Goal: Use online tool/utility: Use online tool/utility

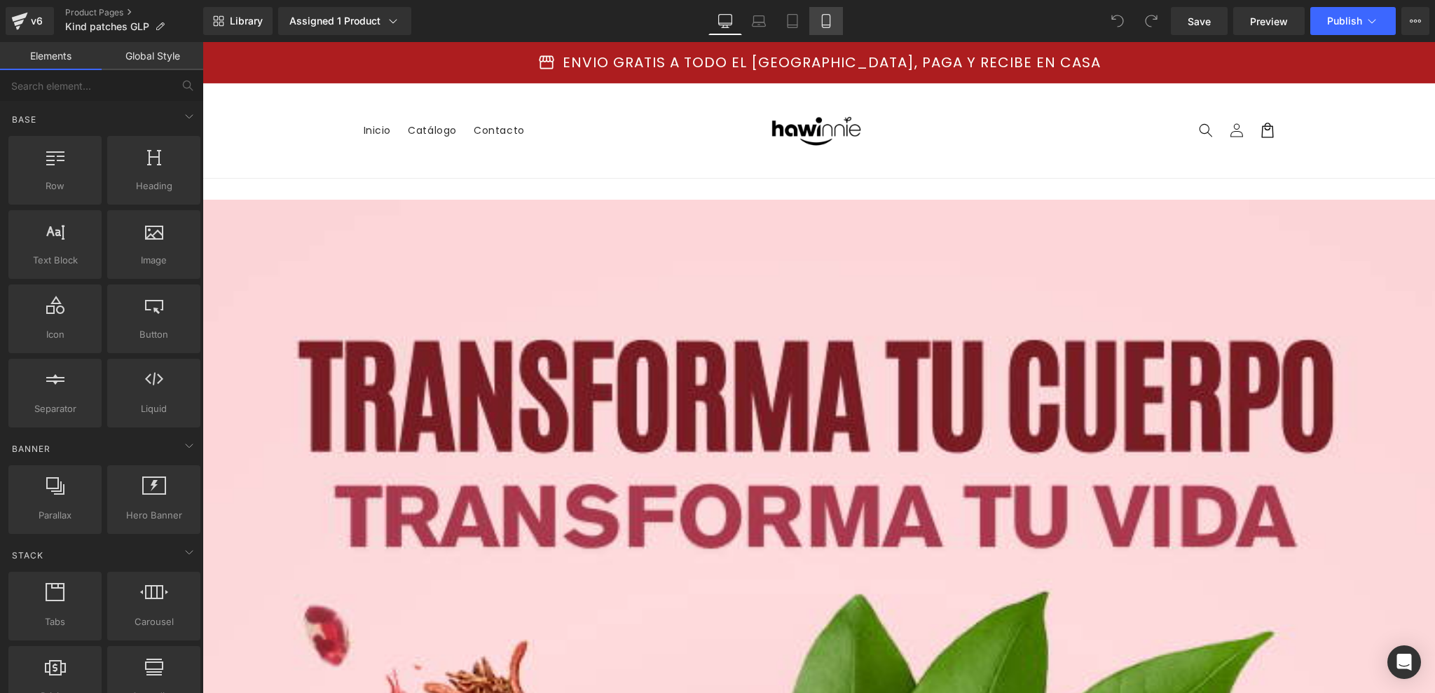
click at [824, 27] on icon at bounding box center [826, 21] width 14 height 14
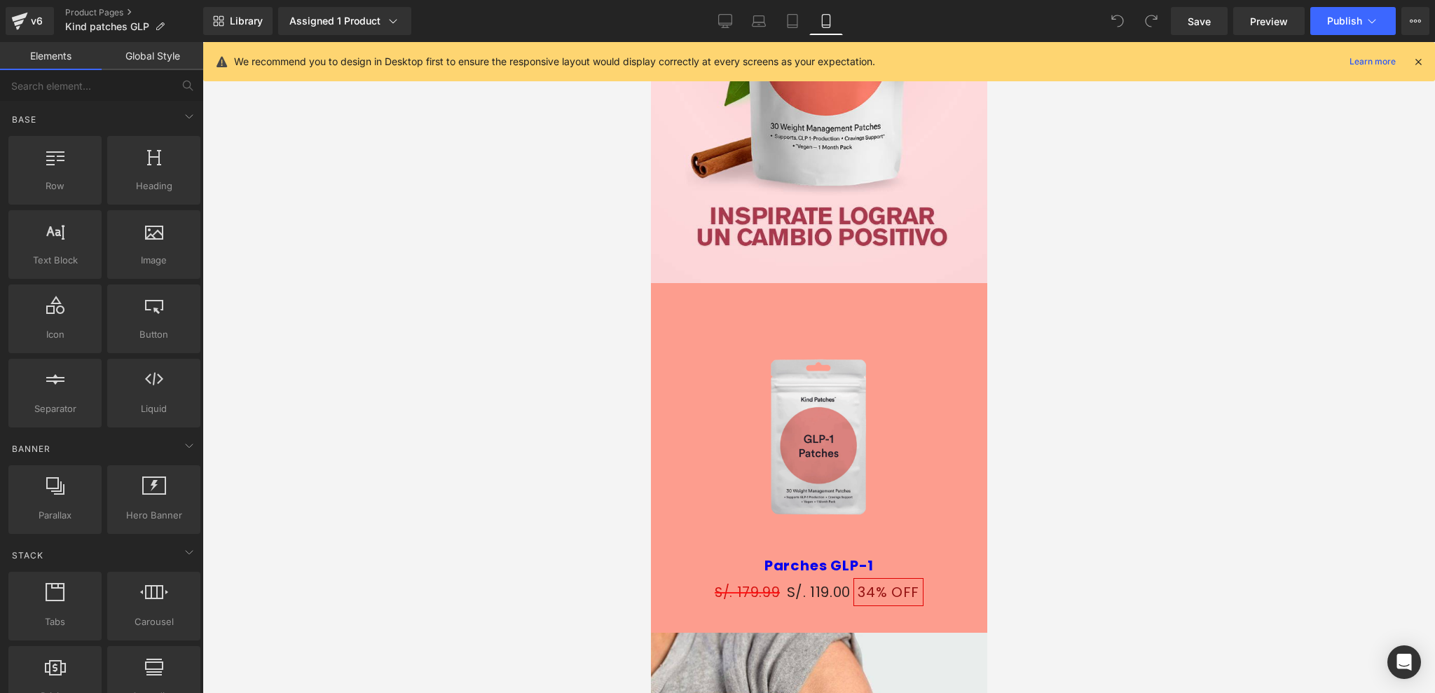
scroll to position [492, 0]
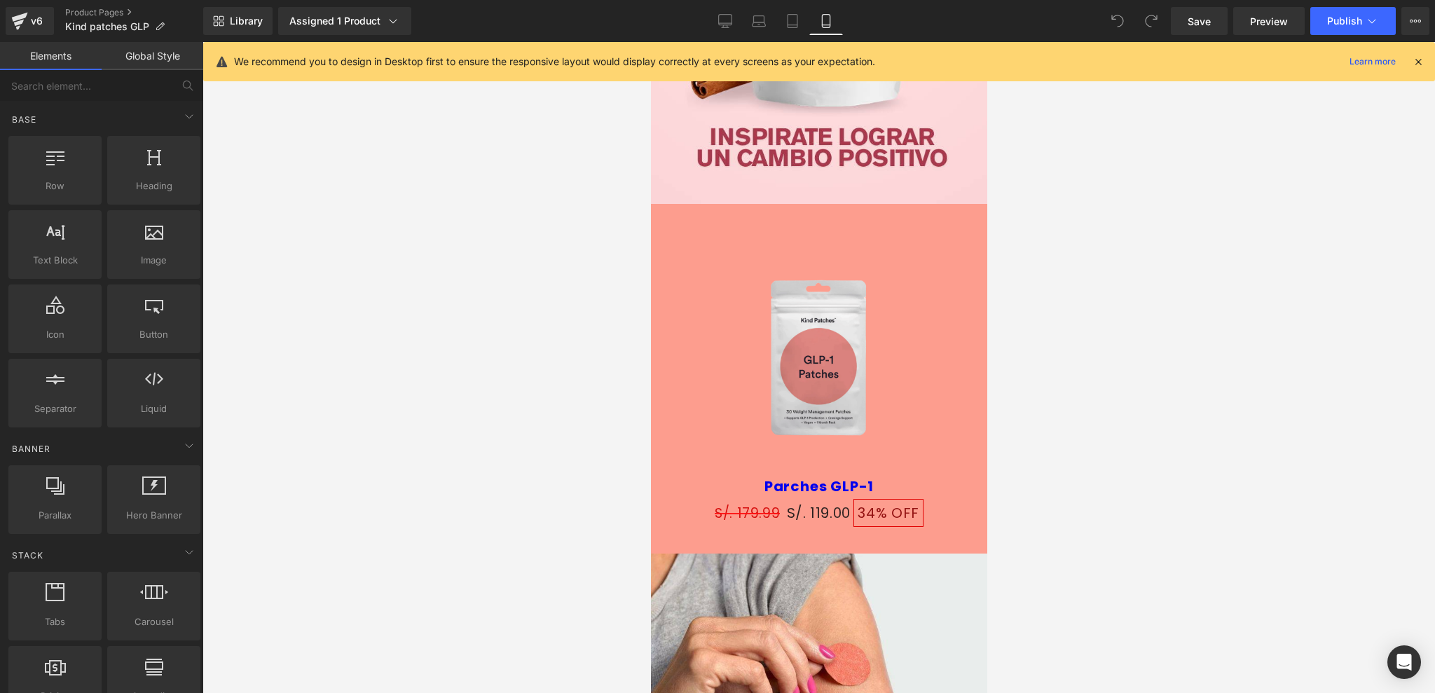
click at [137, 59] on link "Global Style" at bounding box center [153, 56] width 102 height 28
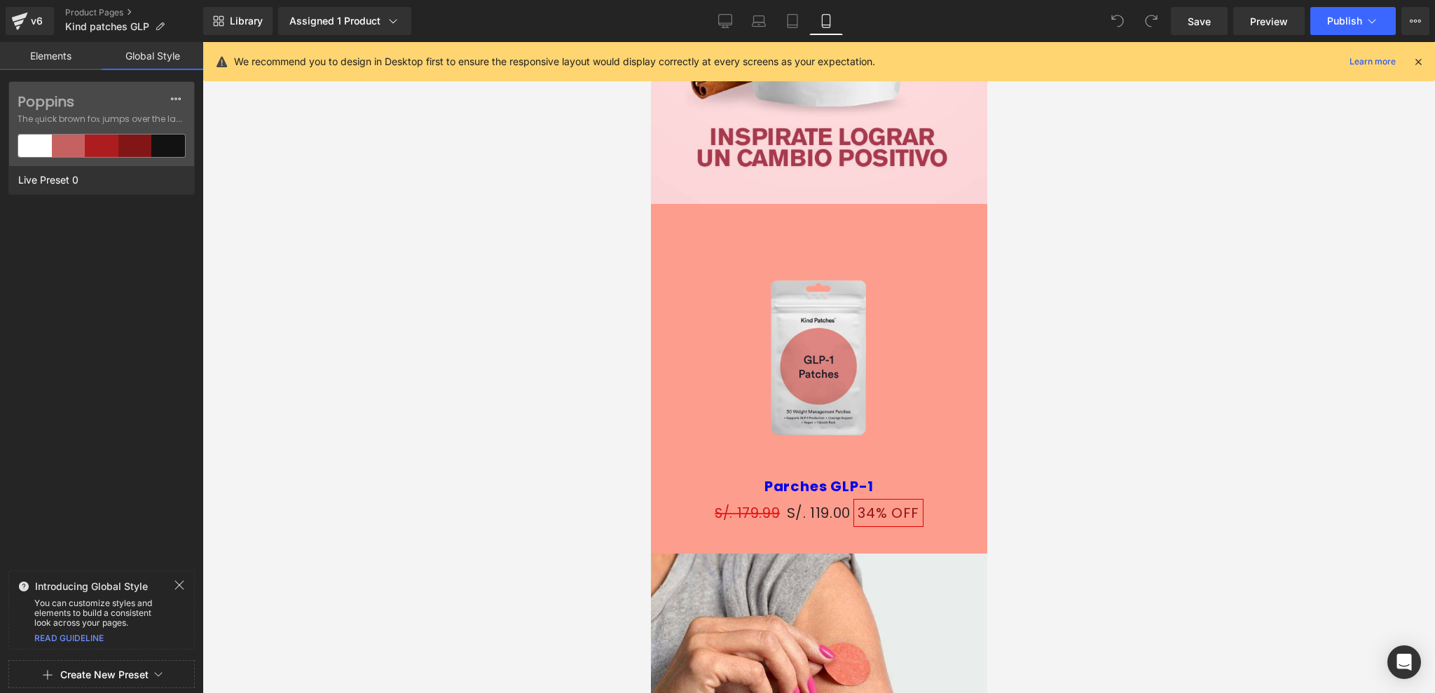
click at [62, 55] on link "Elements" at bounding box center [51, 56] width 102 height 28
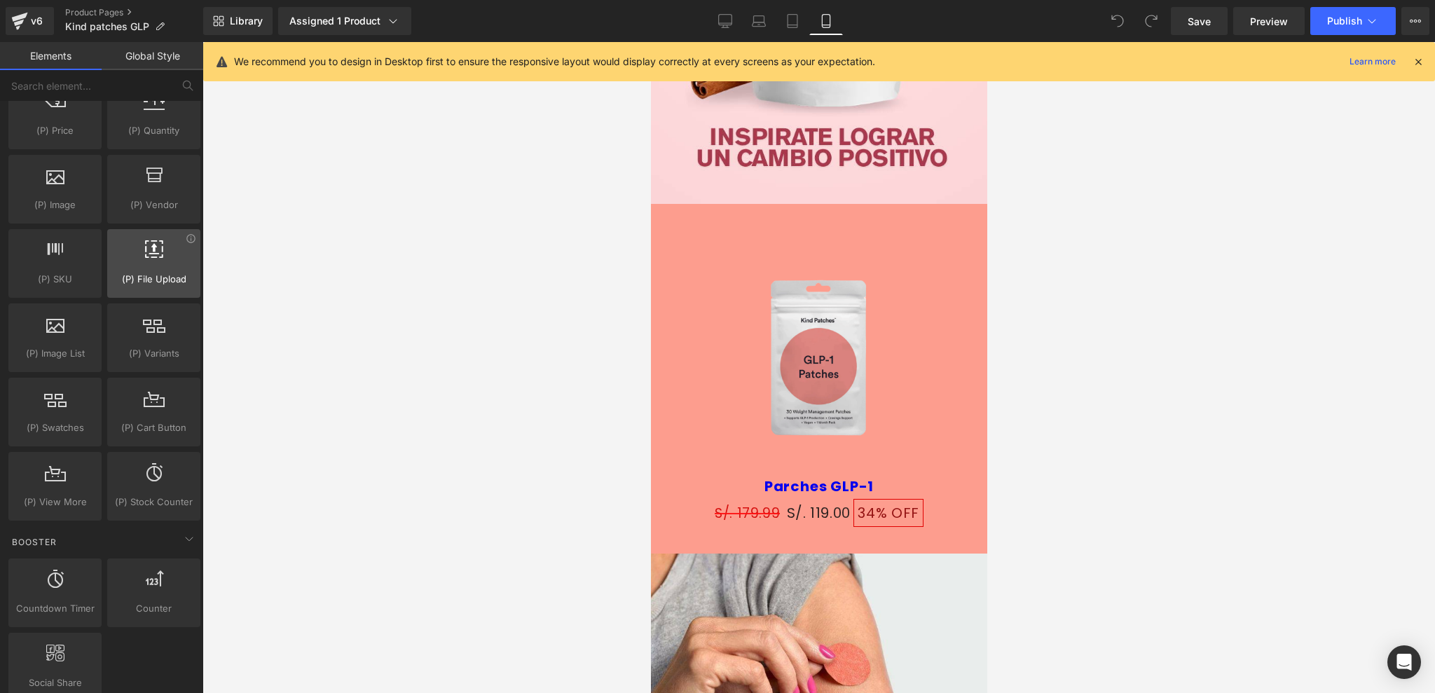
scroll to position [1588, 0]
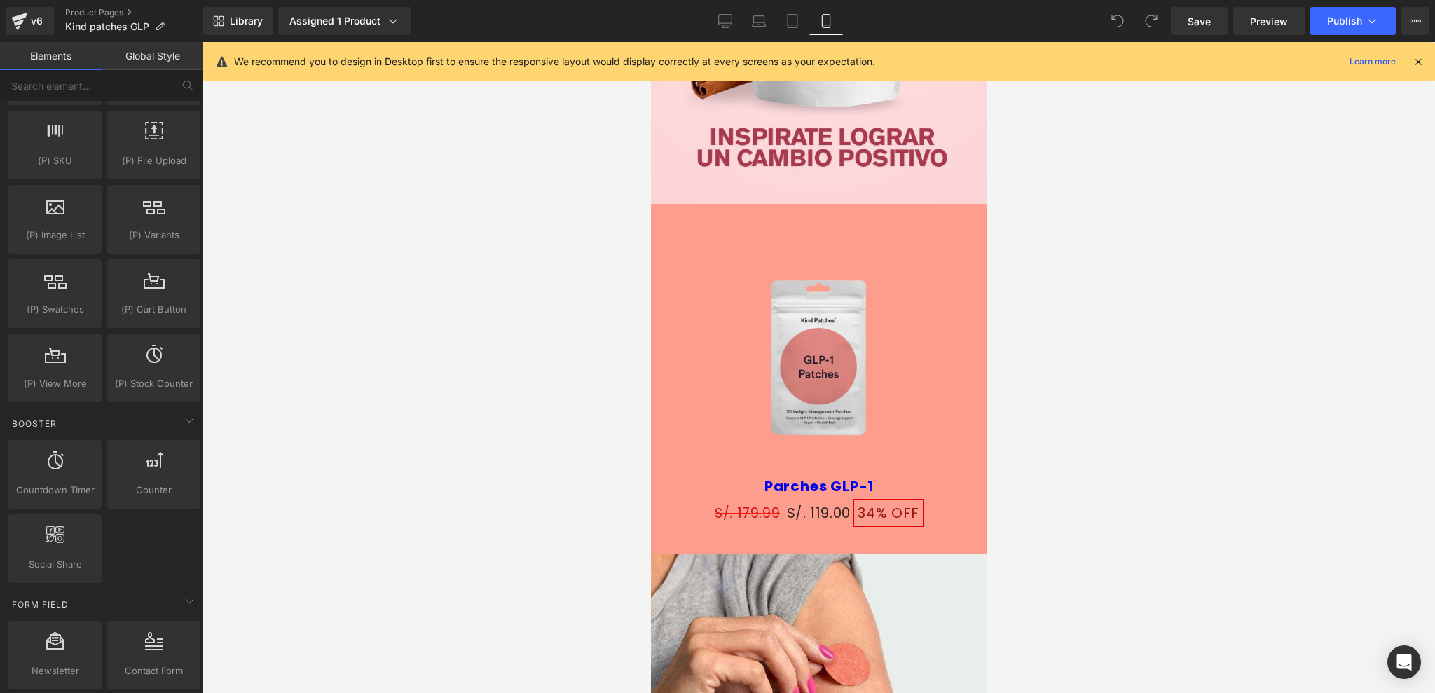
click at [154, 61] on link "Global Style" at bounding box center [153, 56] width 102 height 28
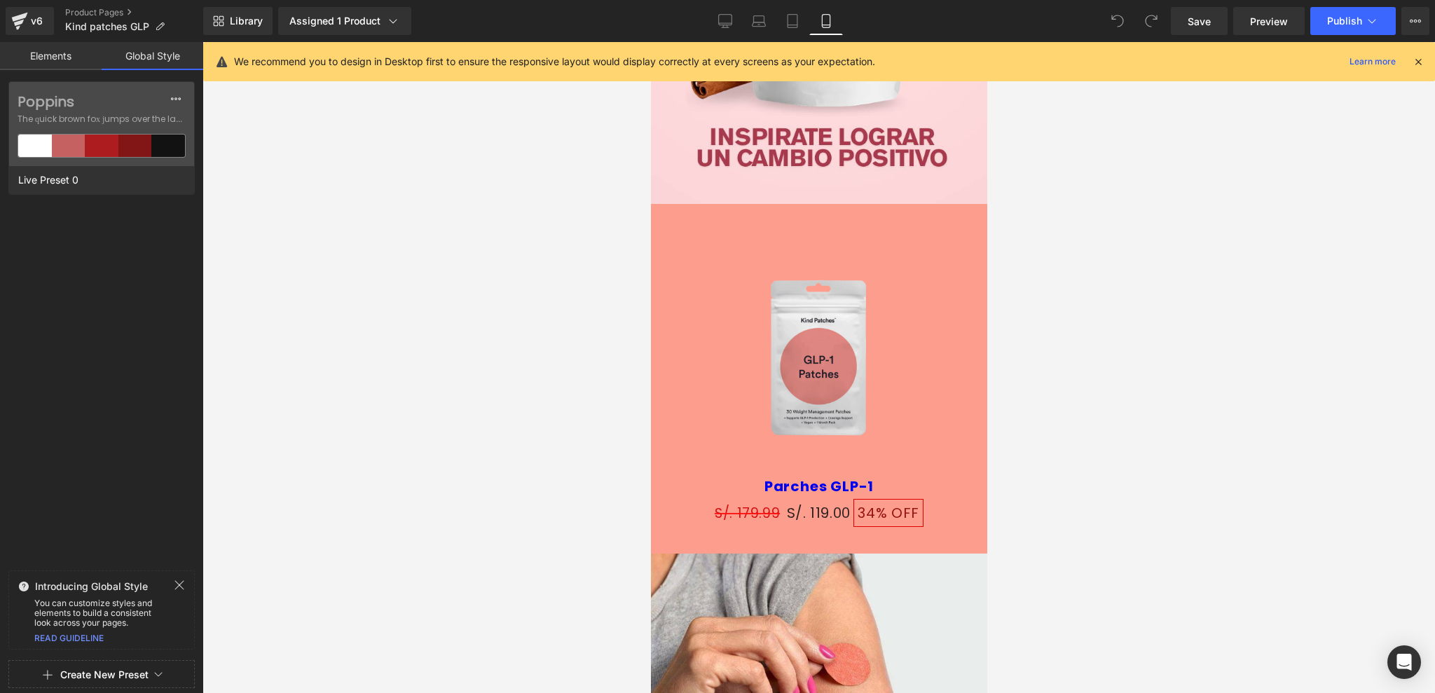
click at [86, 53] on link "Elements" at bounding box center [51, 56] width 102 height 28
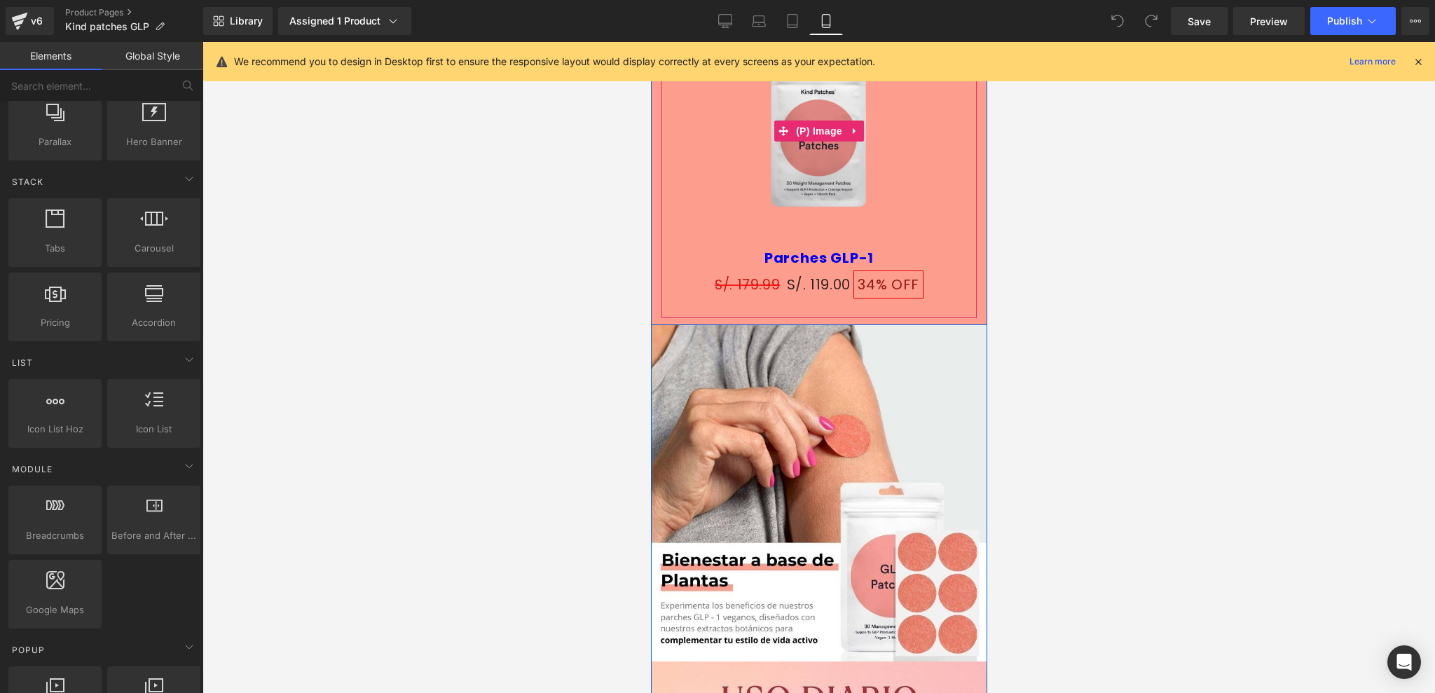
scroll to position [866, 0]
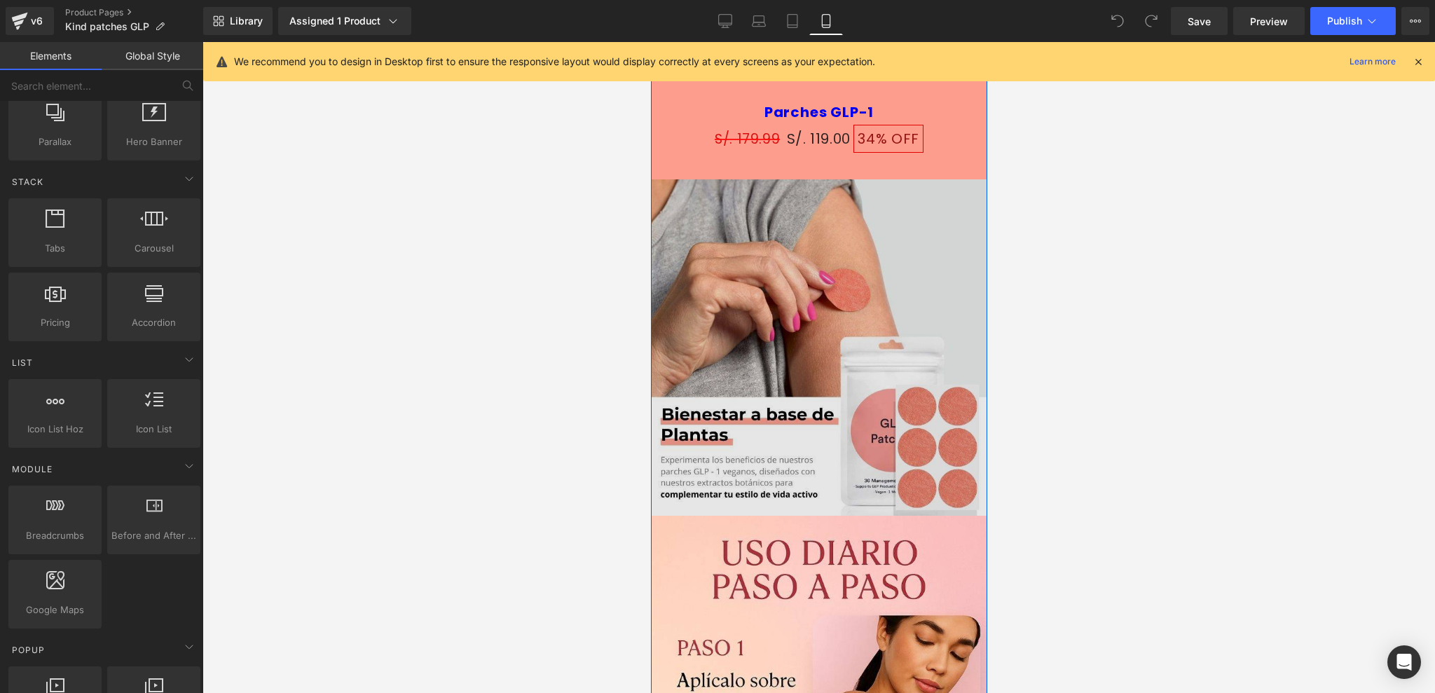
click at [758, 343] on img at bounding box center [818, 347] width 336 height 336
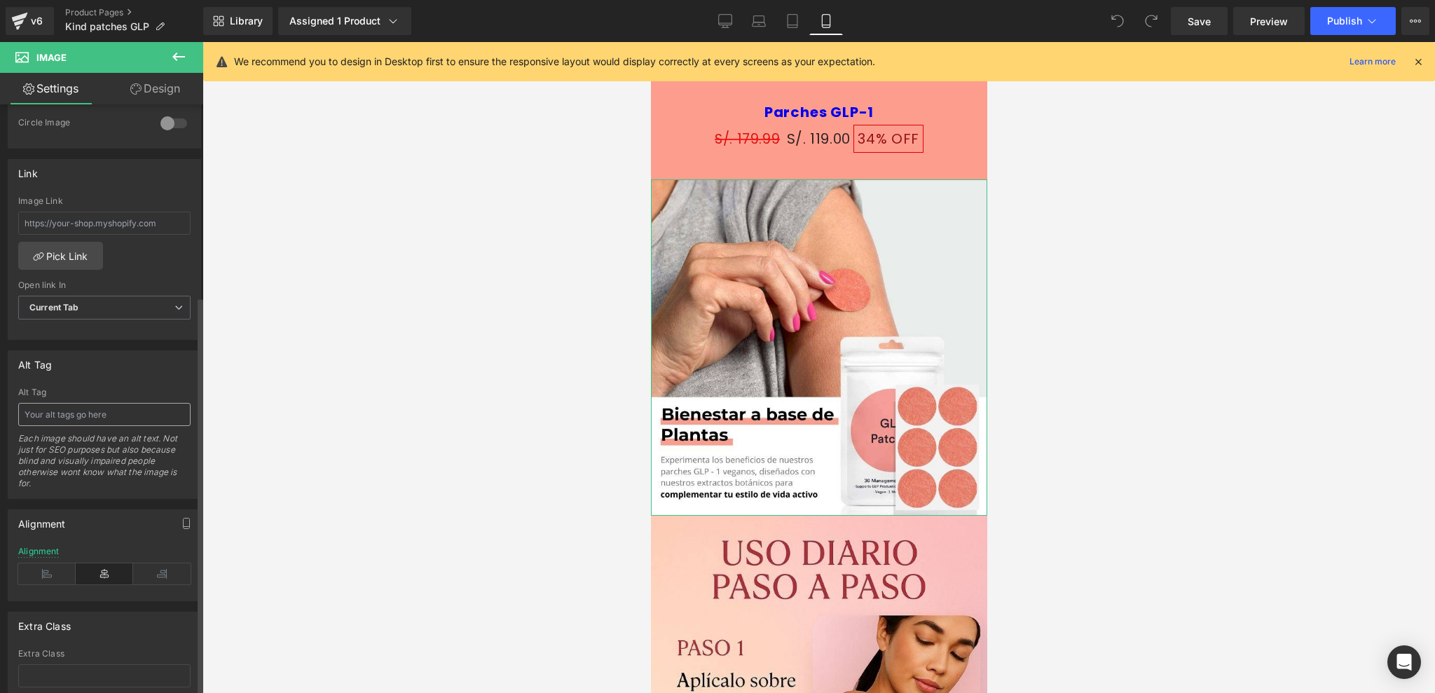
scroll to position [660, 0]
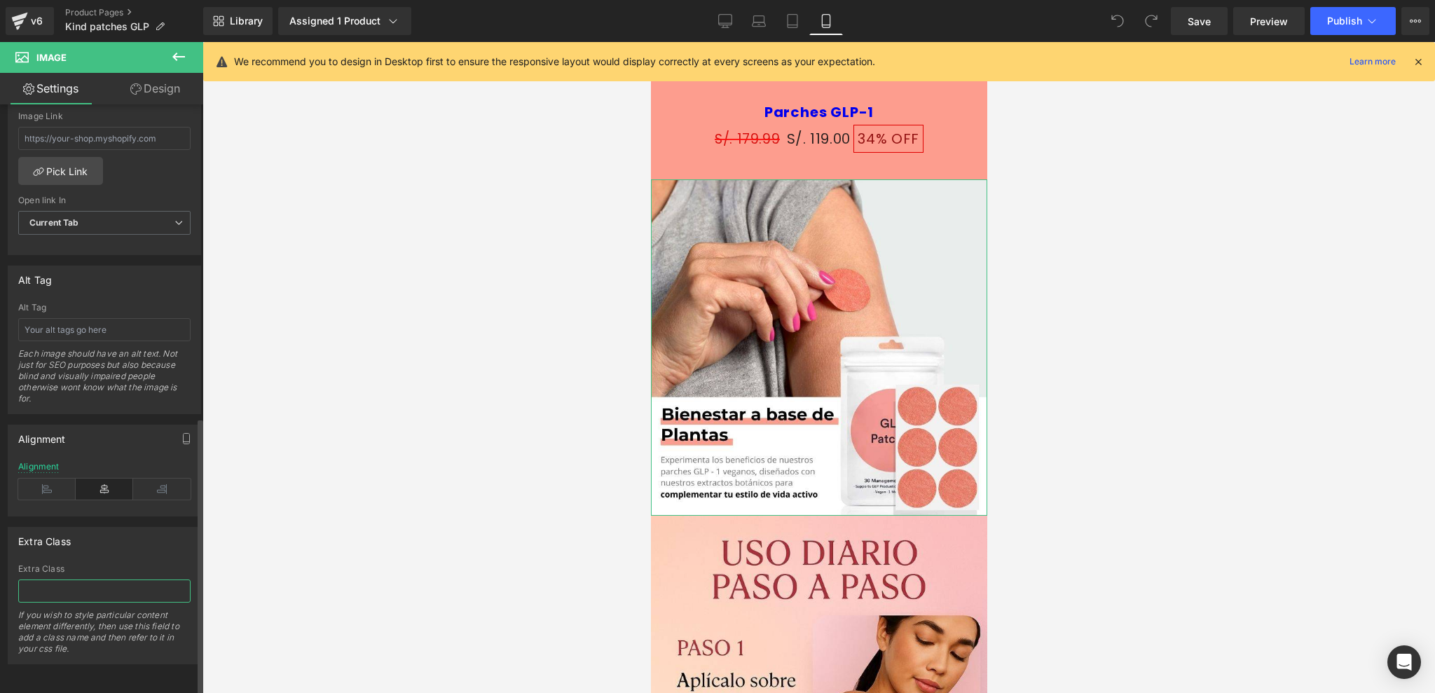
click at [55, 580] on input "text" at bounding box center [104, 591] width 172 height 23
drag, startPoint x: 29, startPoint y: 577, endPoint x: 181, endPoint y: 579, distance: 151.4
click at [181, 580] on input "text" at bounding box center [104, 591] width 172 height 23
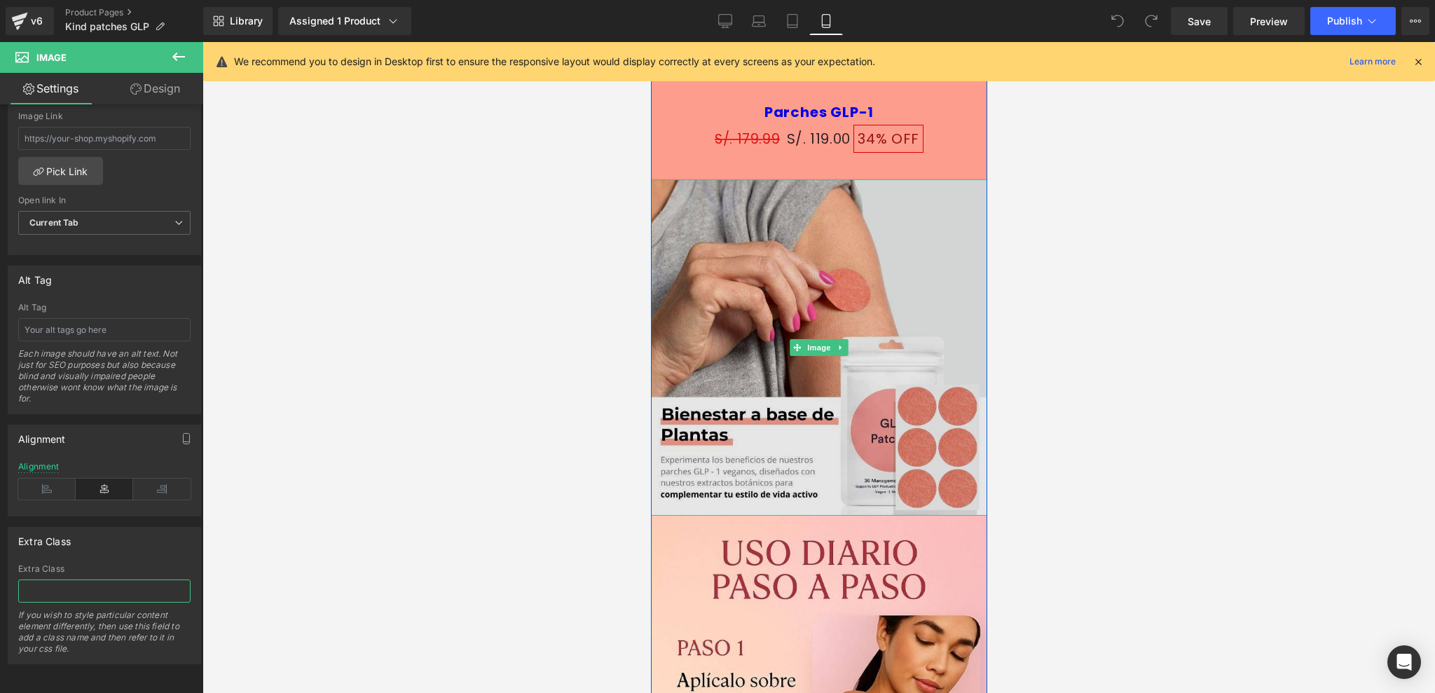
scroll to position [586, 0]
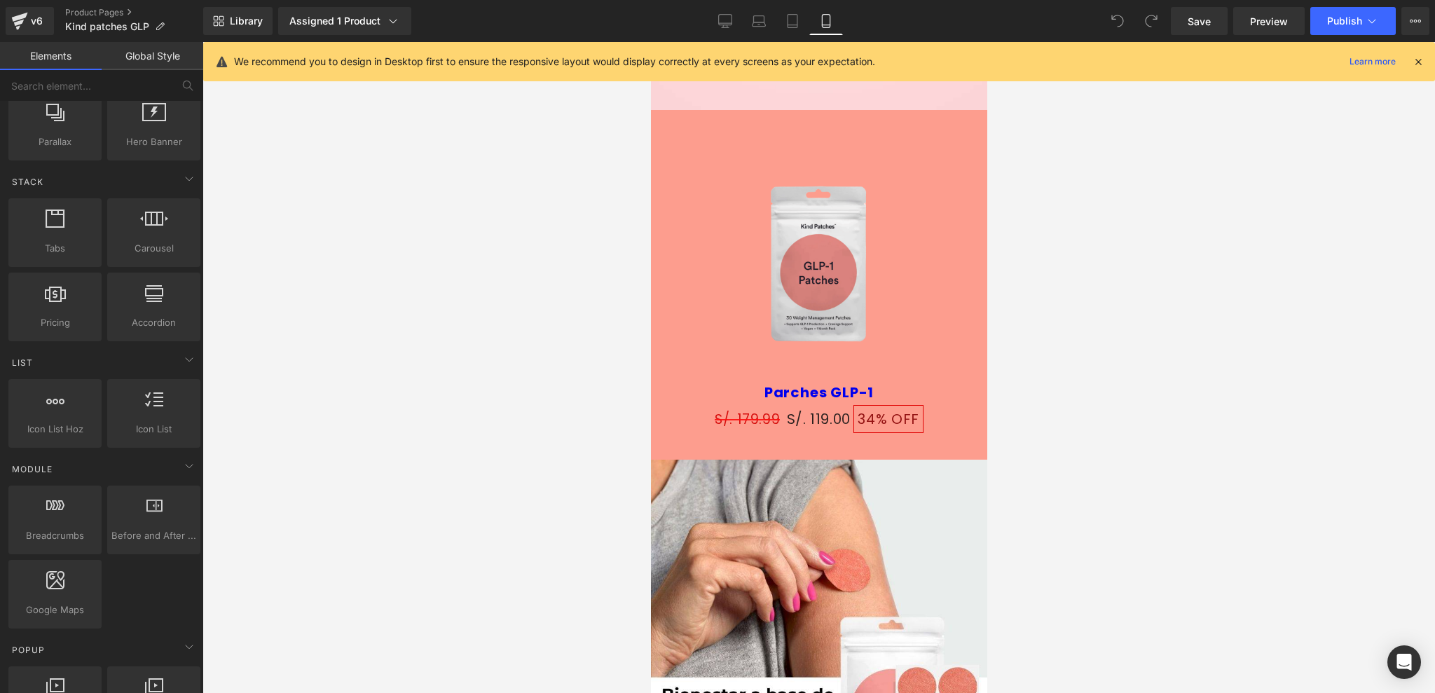
click at [451, 401] on div at bounding box center [819, 367] width 1233 height 651
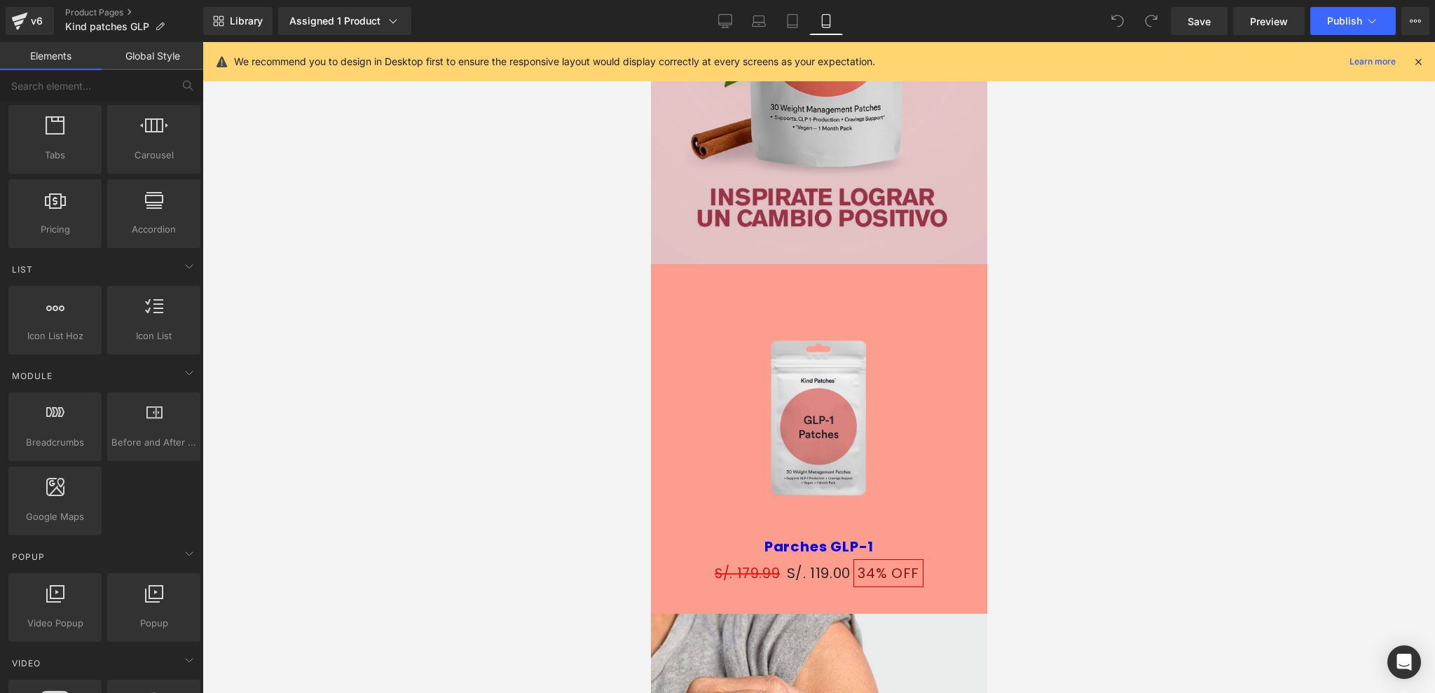
scroll to position [374, 0]
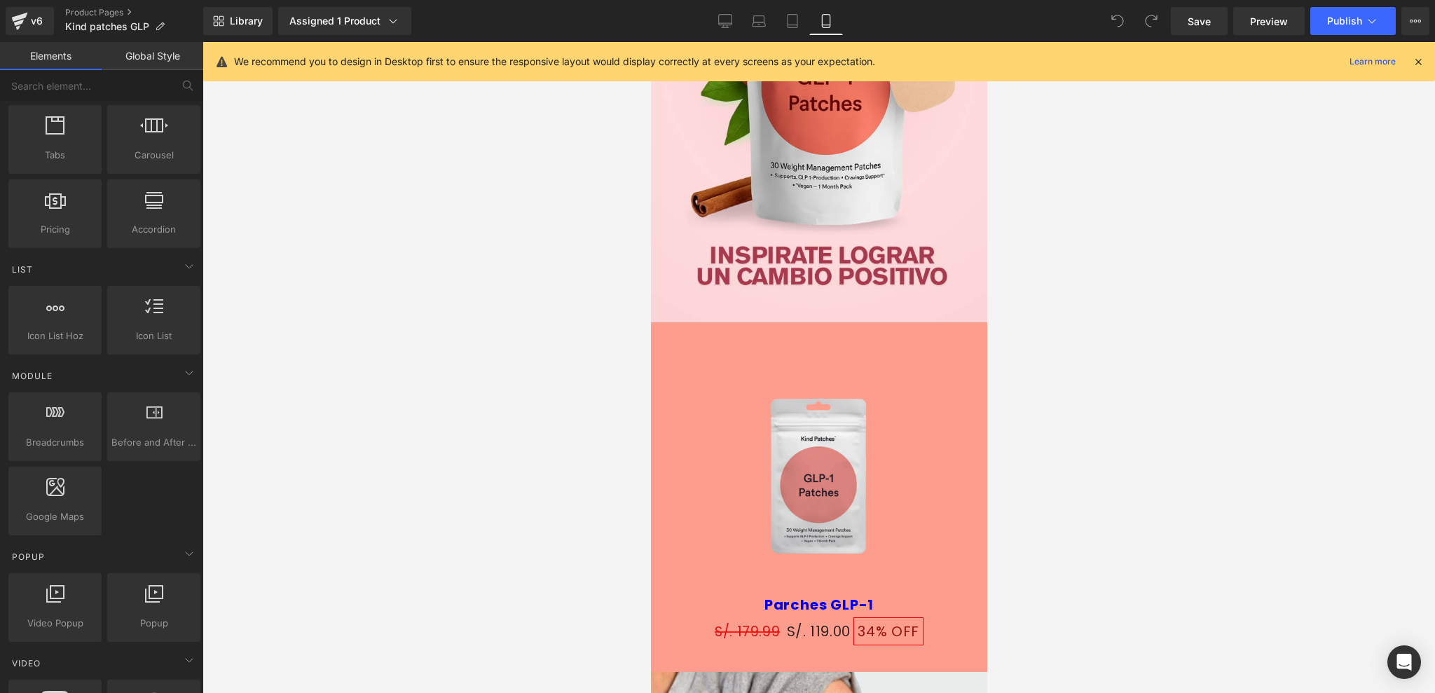
click at [1417, 61] on icon at bounding box center [1418, 61] width 13 height 13
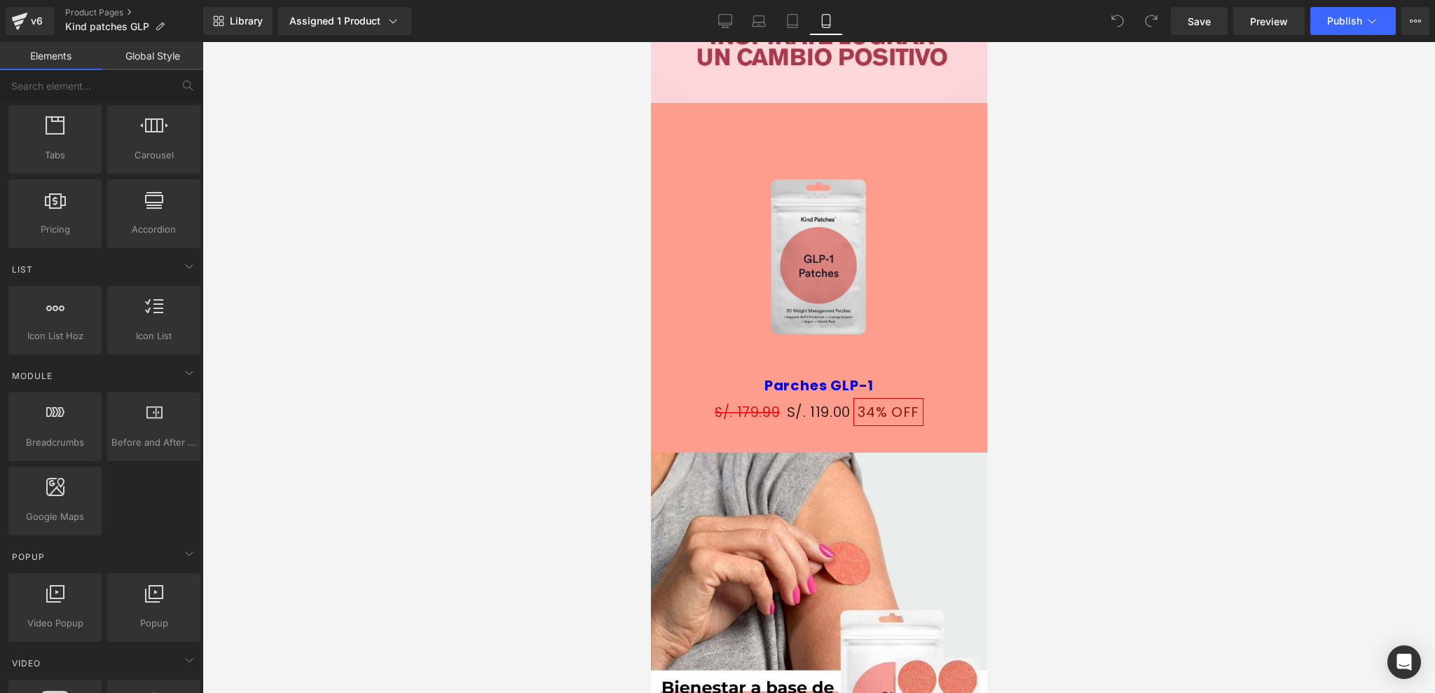
scroll to position [561, 0]
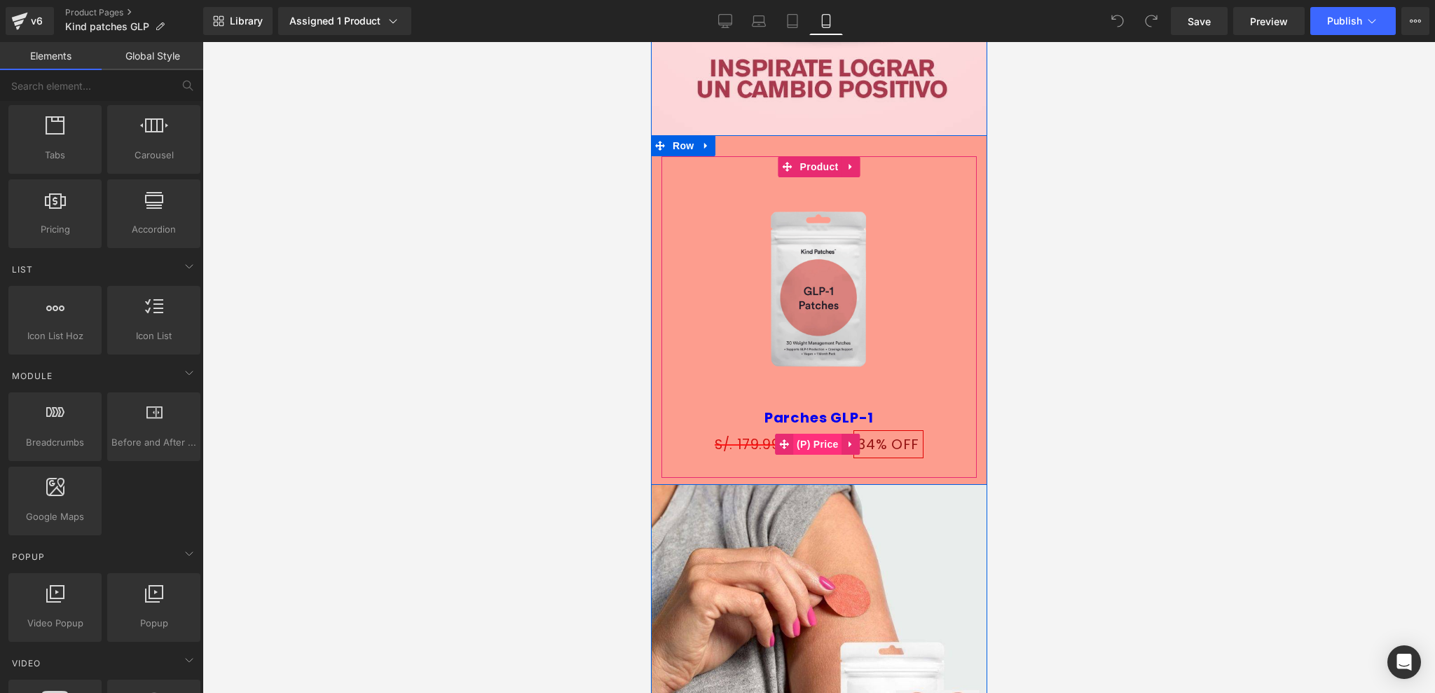
drag, startPoint x: 821, startPoint y: 432, endPoint x: 822, endPoint y: 444, distance: 11.2
click at [821, 432] on span "S/. 119.00" at bounding box center [818, 444] width 64 height 25
click at [822, 444] on span "(P) Price" at bounding box center [817, 445] width 49 height 21
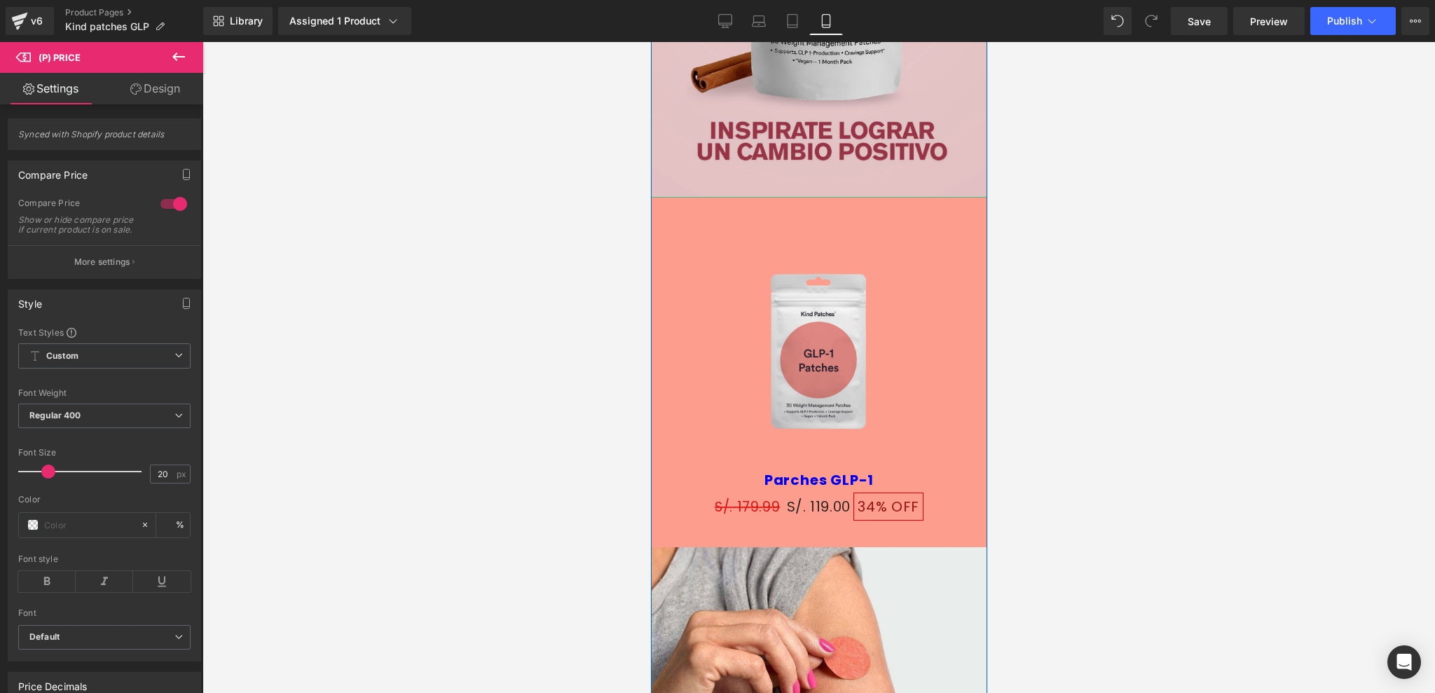
scroll to position [467, 0]
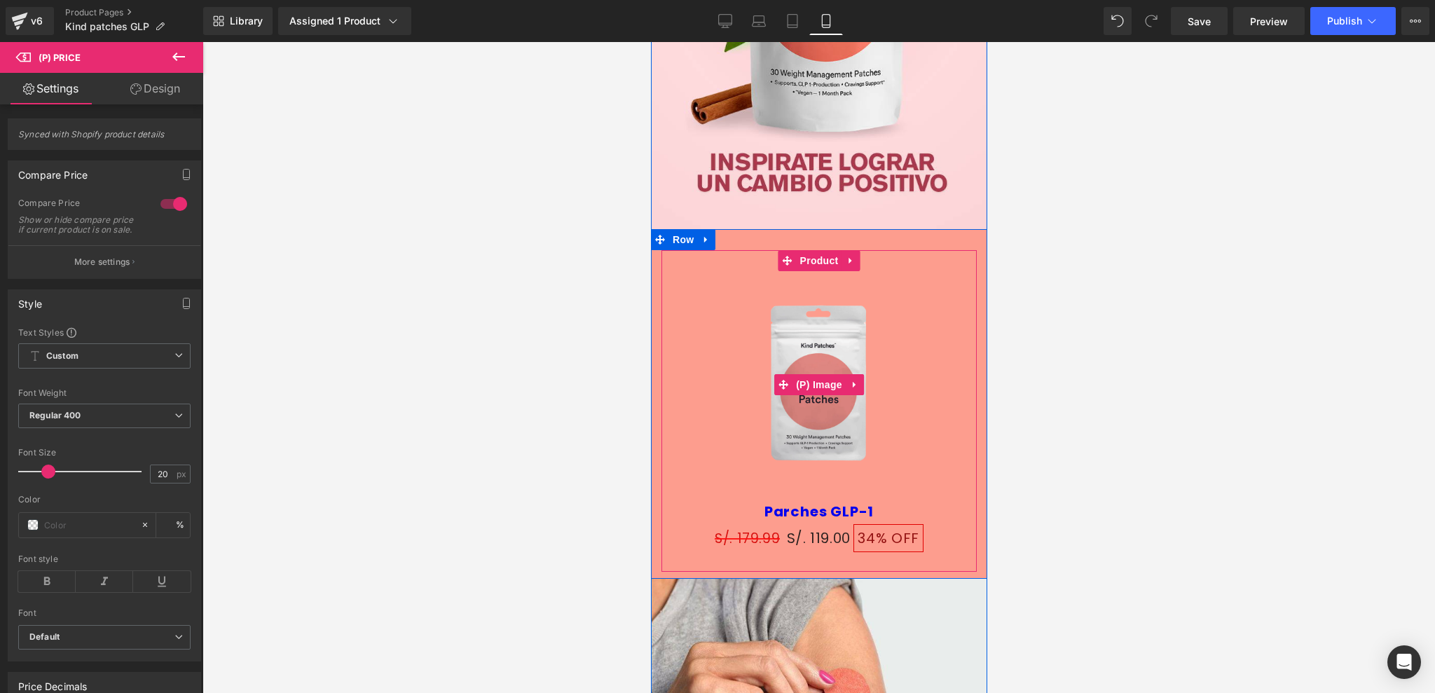
click at [909, 362] on div "Sale Off" at bounding box center [818, 384] width 301 height 226
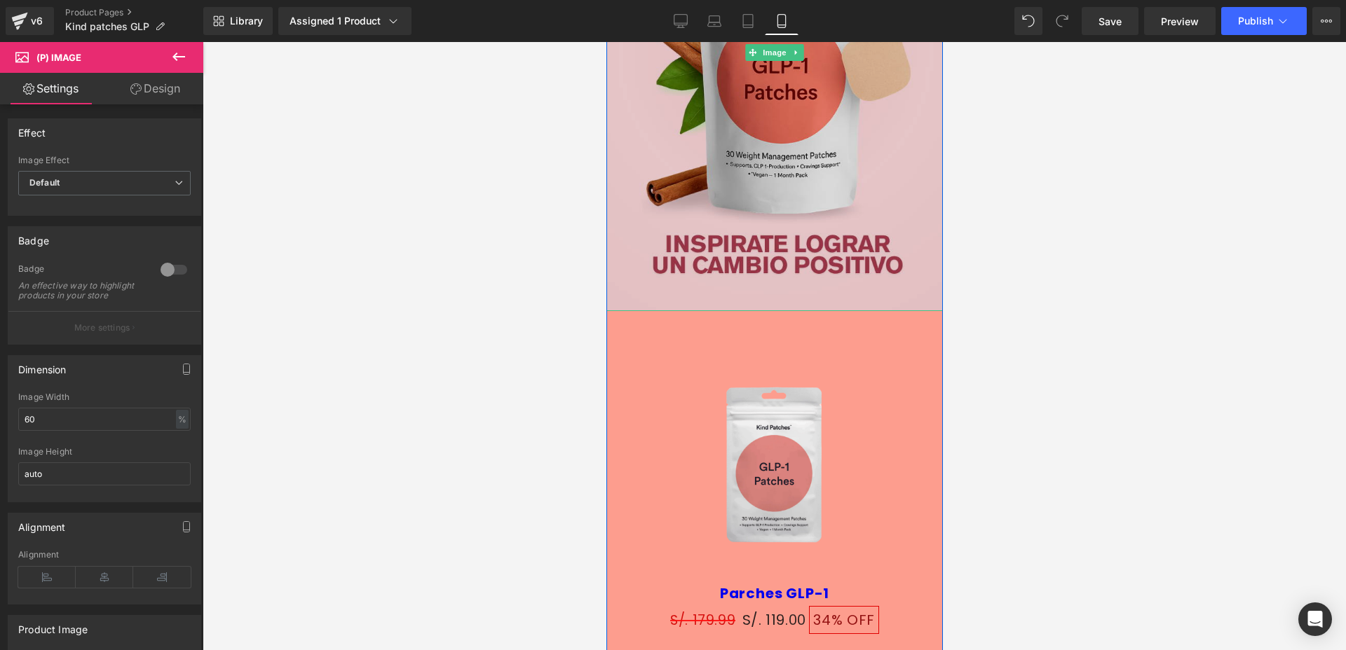
scroll to position [503, 0]
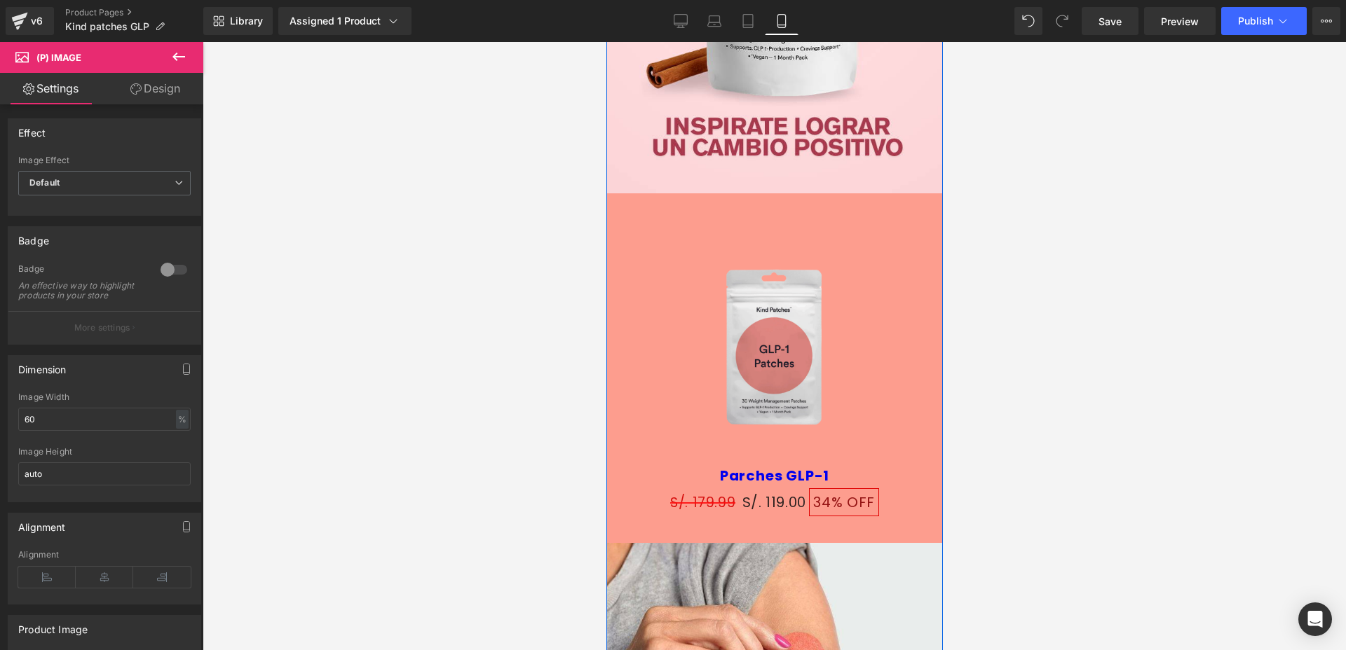
click at [872, 355] on div "Sale Off" at bounding box center [773, 349] width 301 height 226
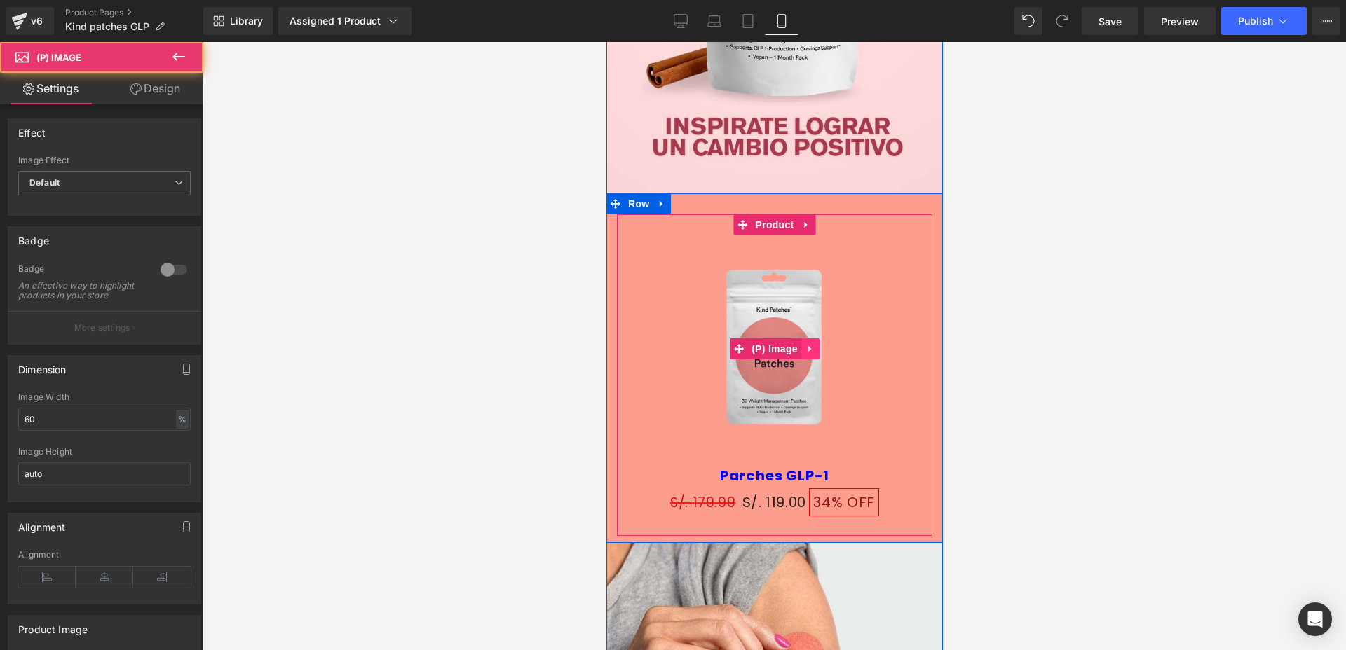
click at [805, 343] on icon at bounding box center [810, 348] width 10 height 11
click at [814, 349] on icon at bounding box center [819, 348] width 10 height 11
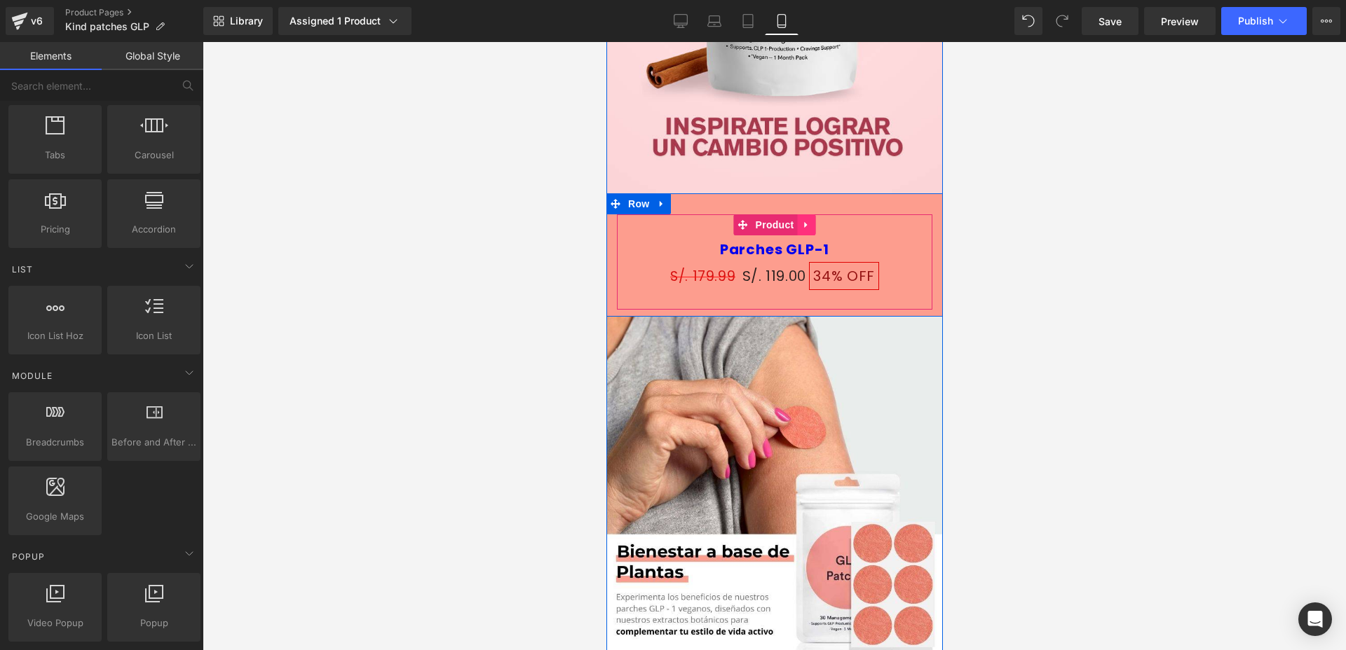
click at [801, 222] on icon at bounding box center [806, 225] width 10 height 11
click at [810, 226] on icon at bounding box center [815, 225] width 10 height 10
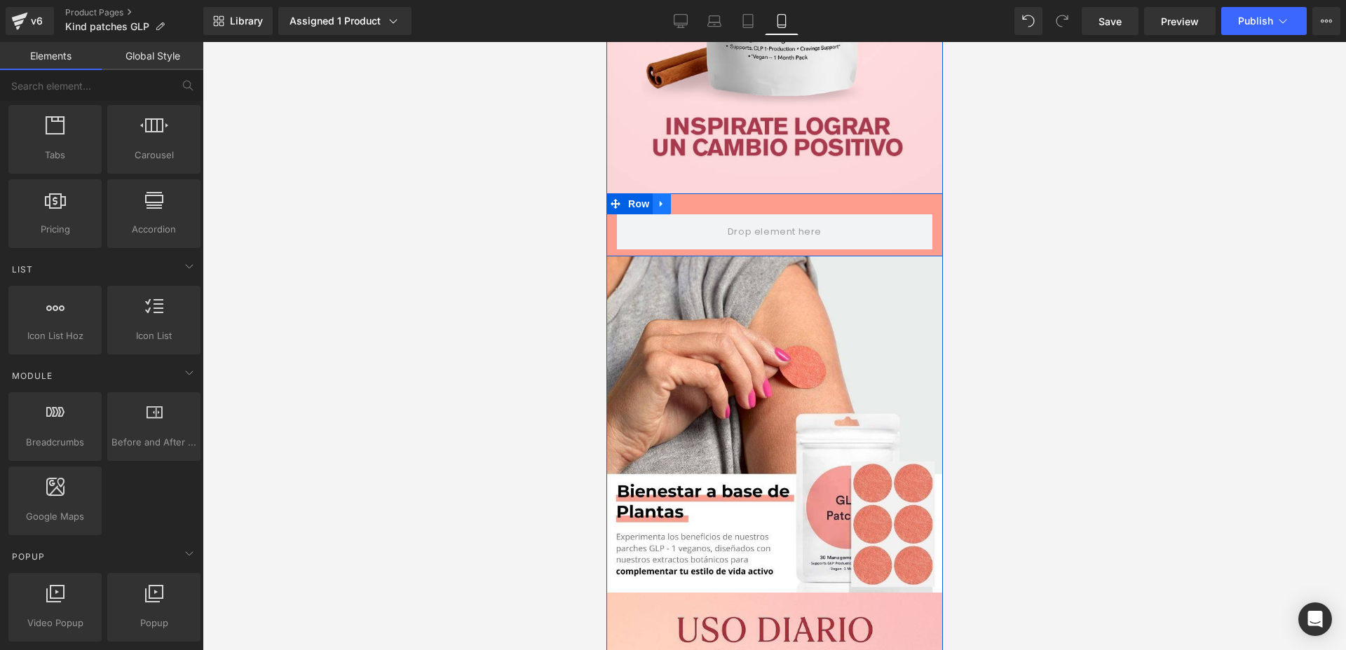
click at [659, 203] on icon at bounding box center [660, 204] width 3 height 6
click at [693, 199] on icon at bounding box center [698, 204] width 10 height 11
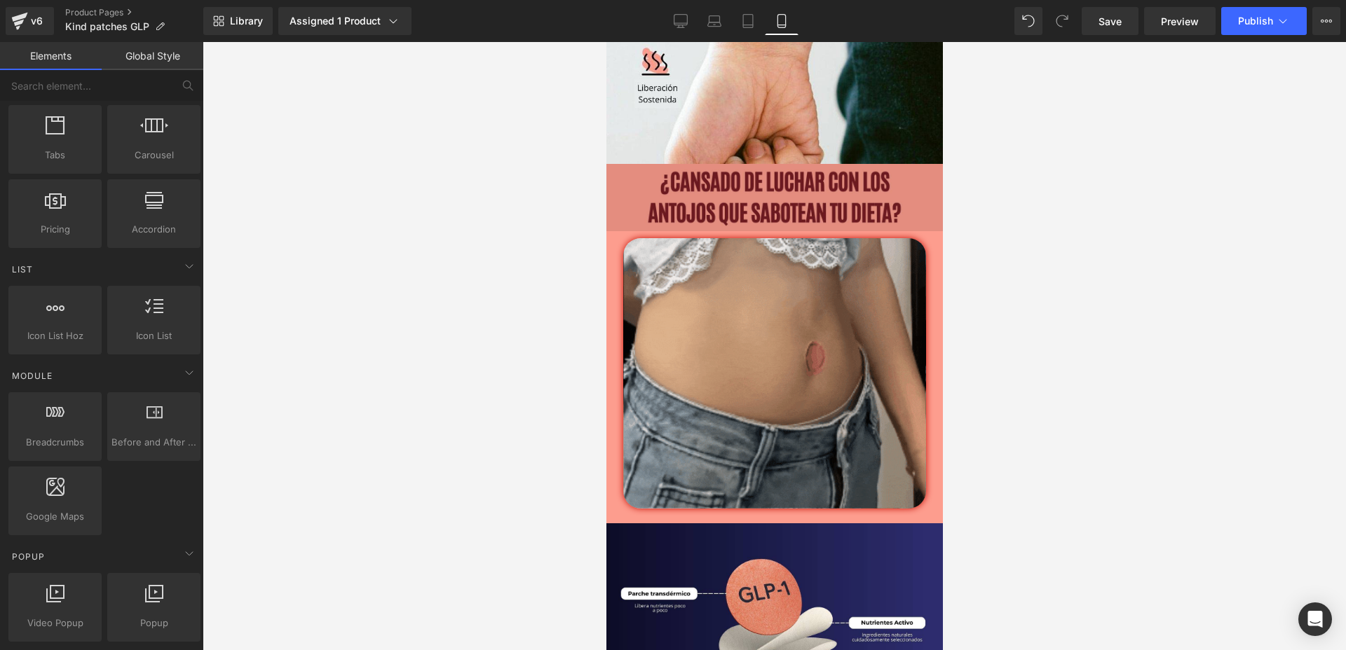
scroll to position [2080, 0]
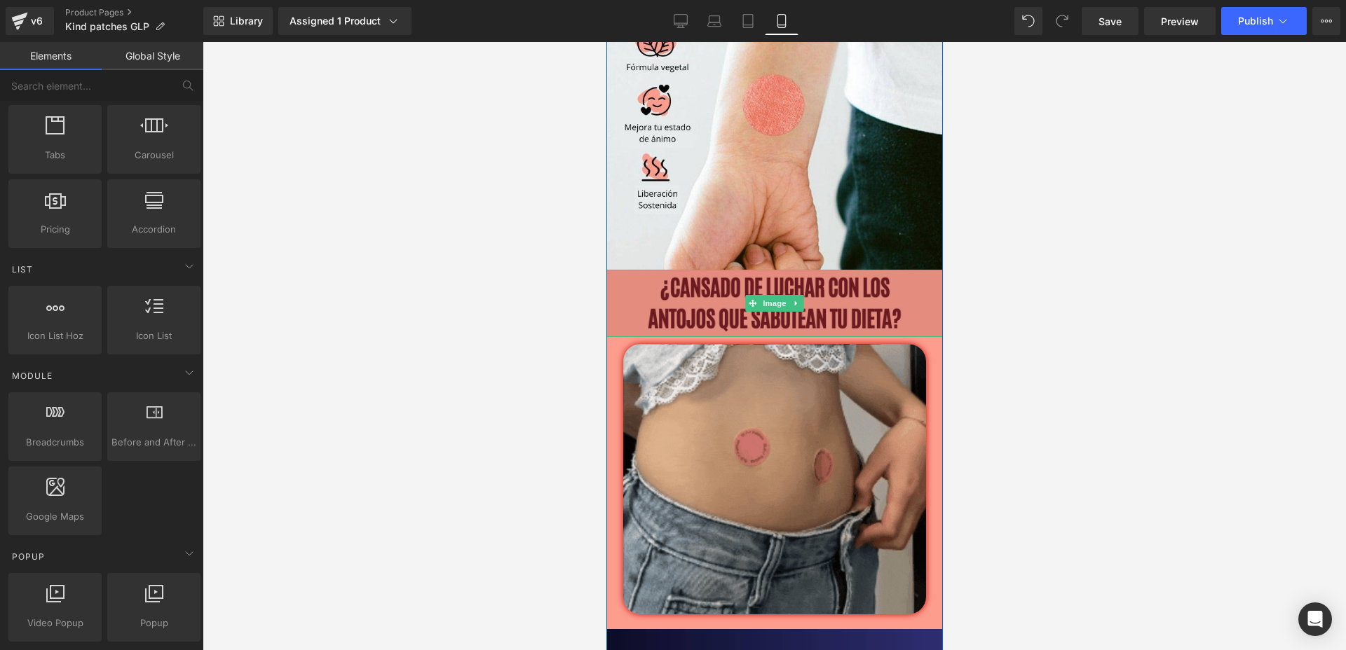
click at [619, 315] on img at bounding box center [774, 303] width 336 height 67
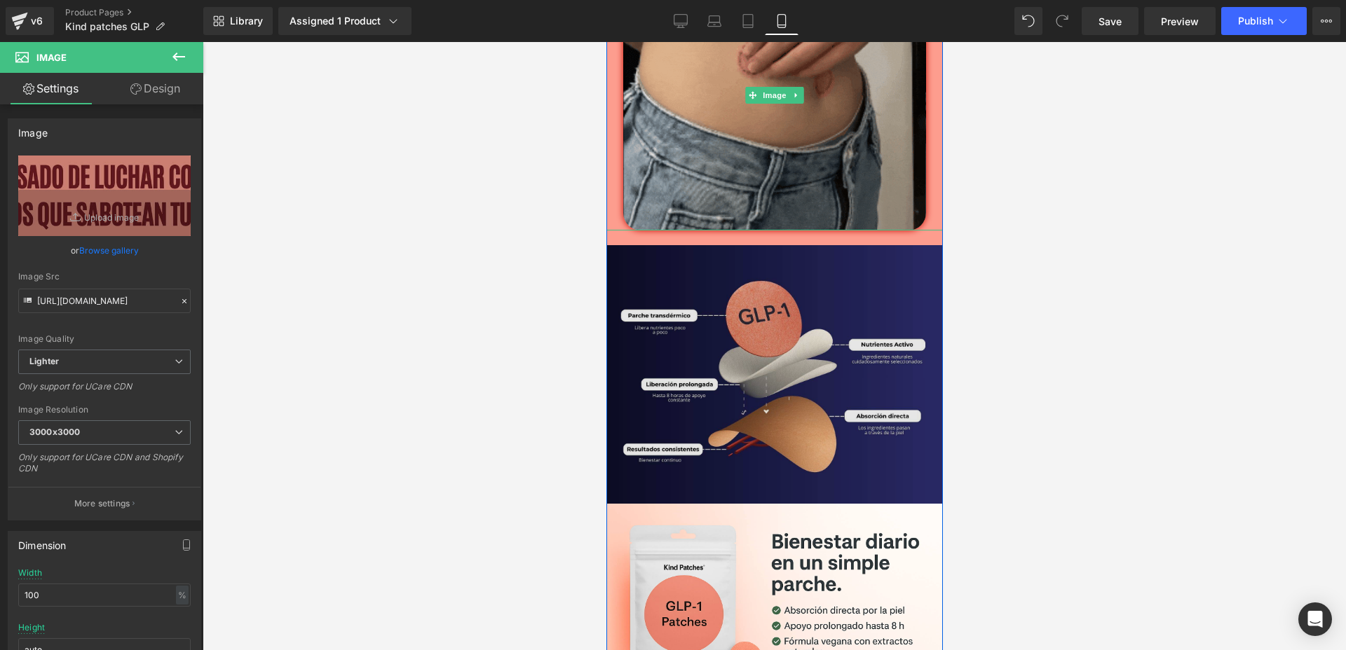
scroll to position [2518, 0]
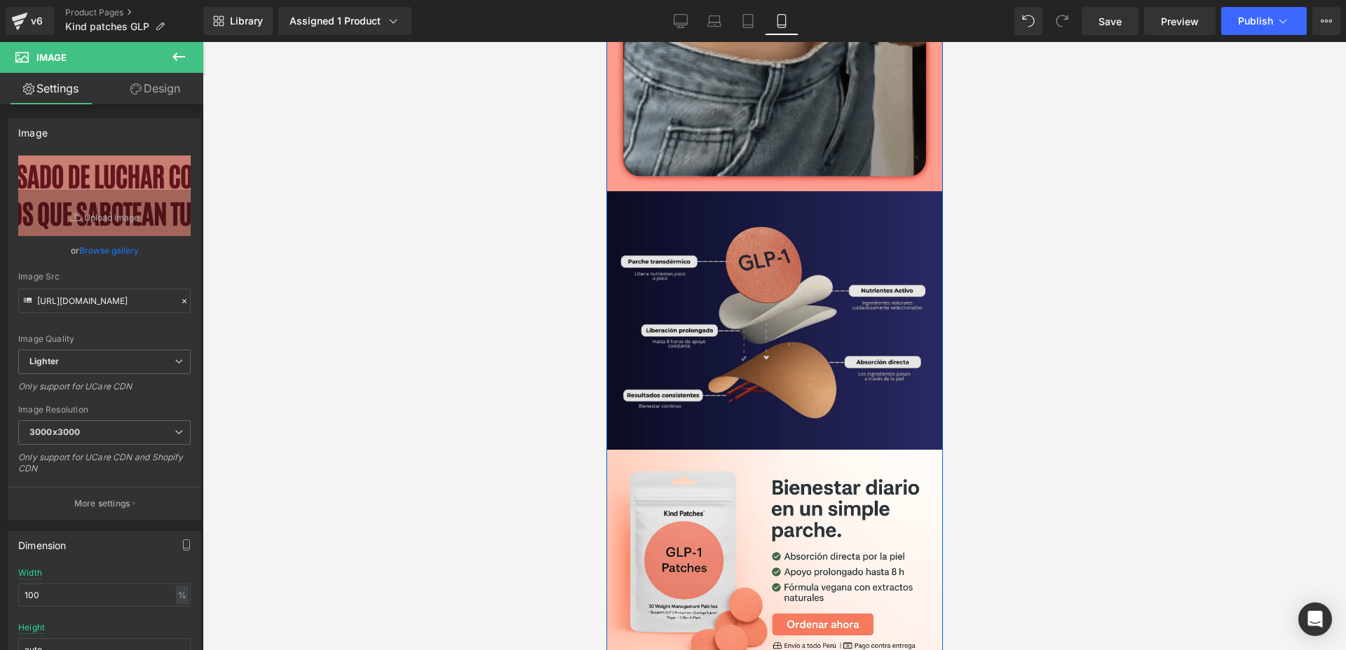
click at [784, 332] on img at bounding box center [774, 313] width 336 height 273
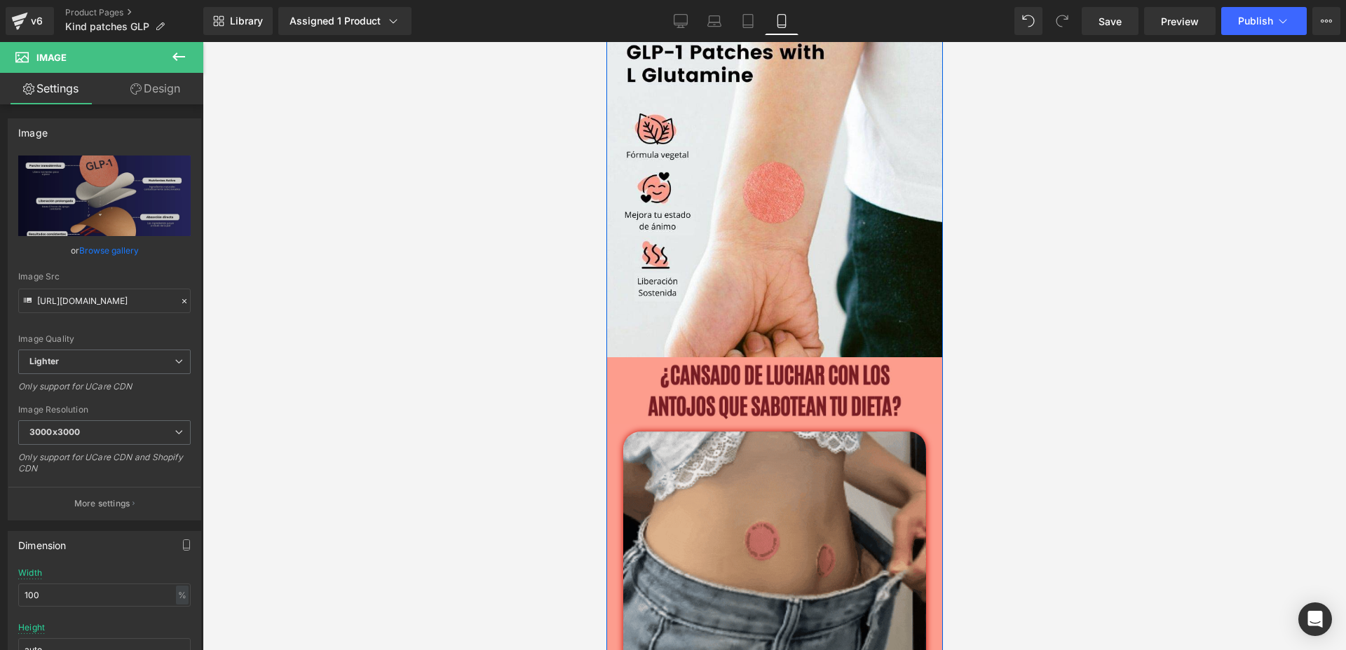
scroll to position [1817, 0]
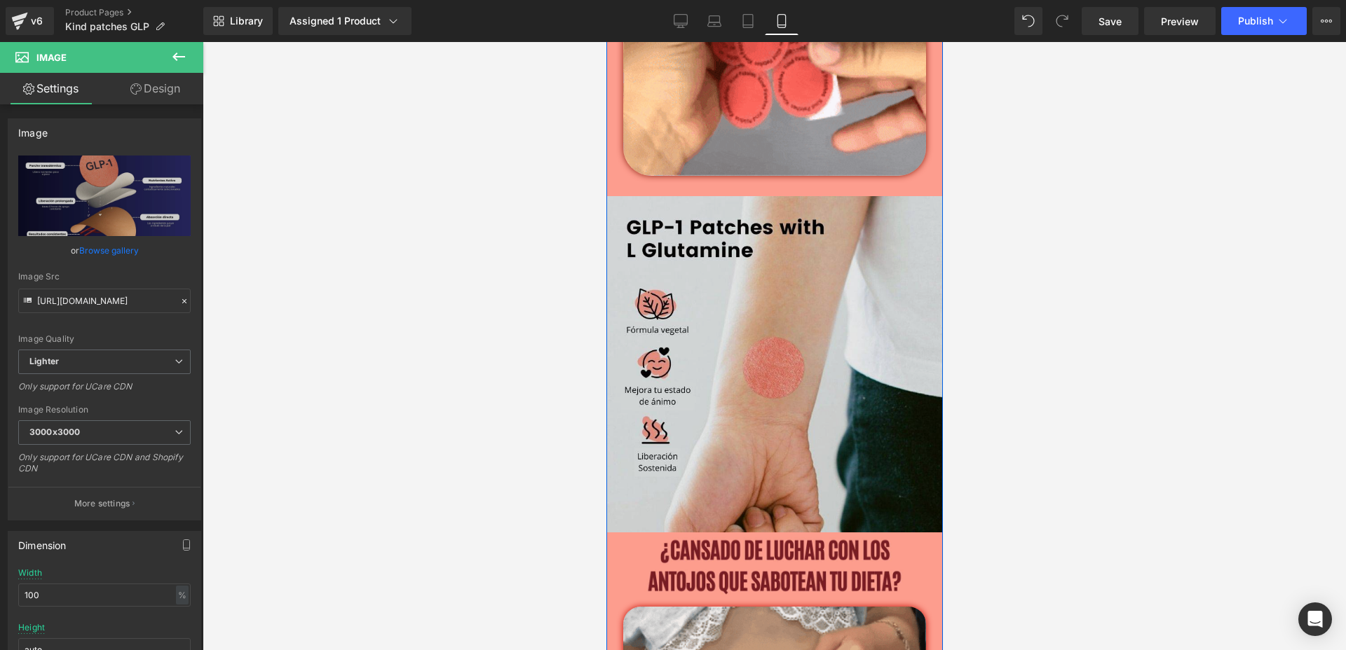
click at [747, 243] on img at bounding box center [774, 354] width 336 height 357
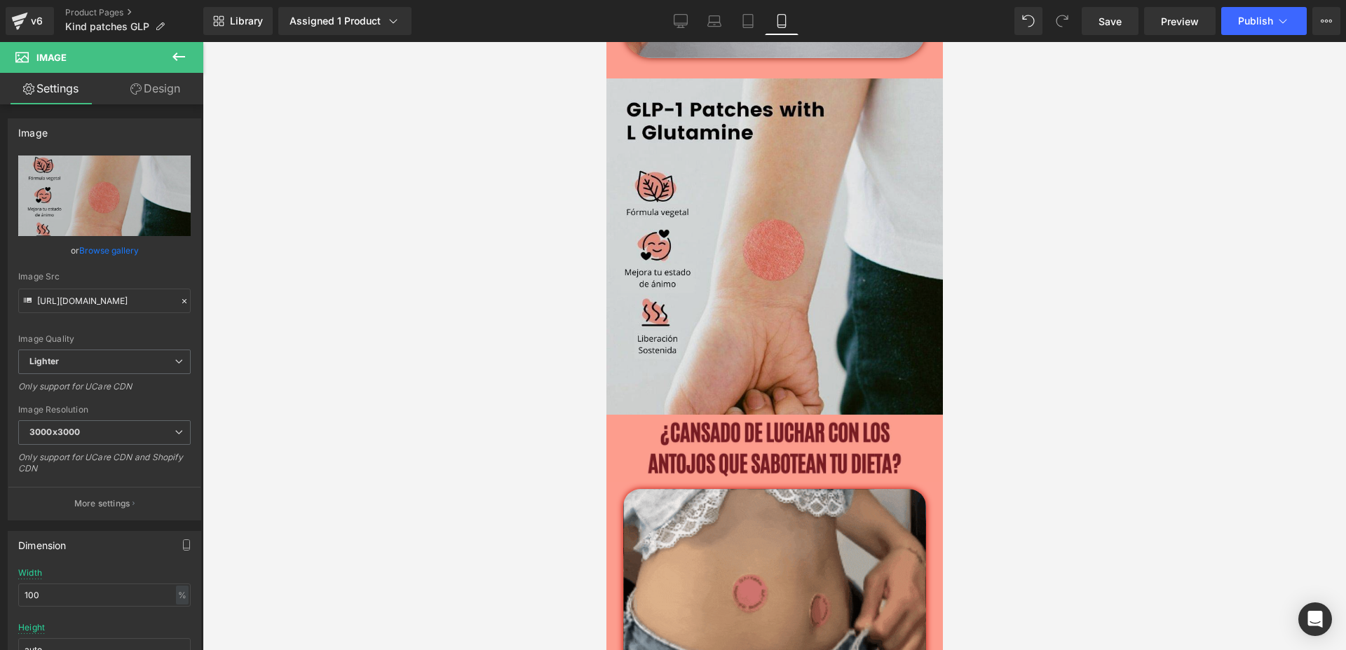
scroll to position [1904, 0]
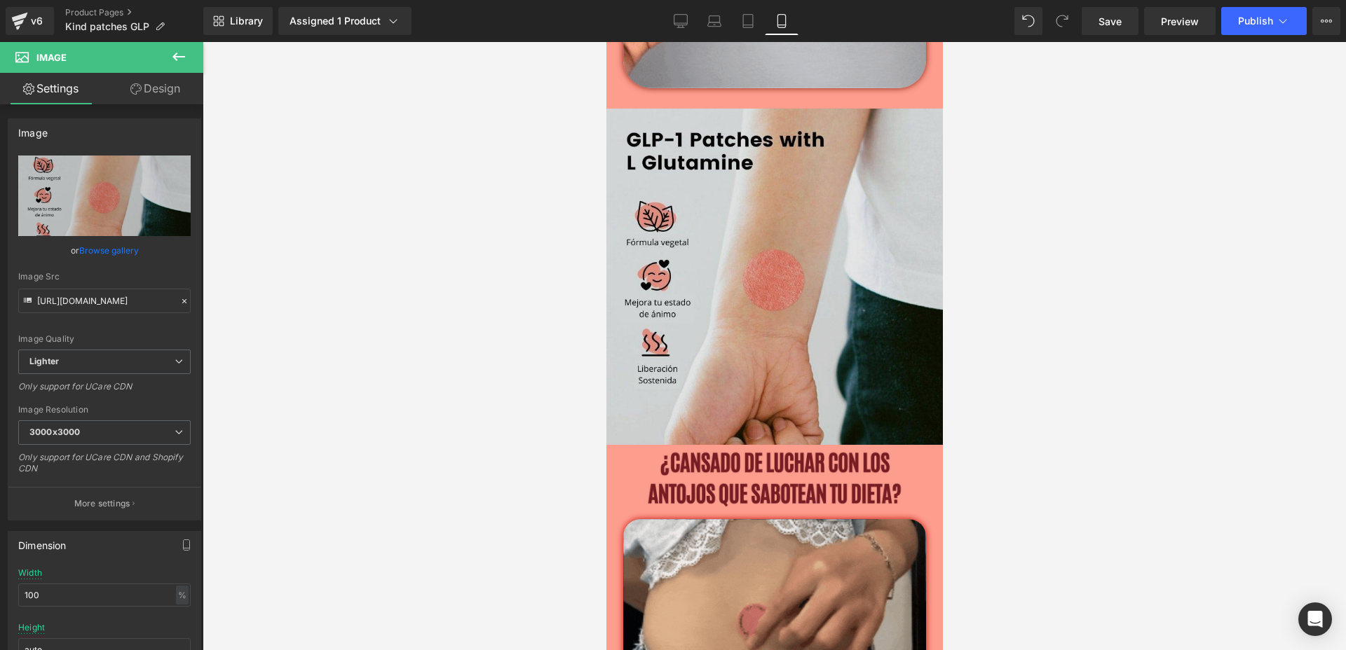
click at [705, 198] on img at bounding box center [774, 266] width 336 height 357
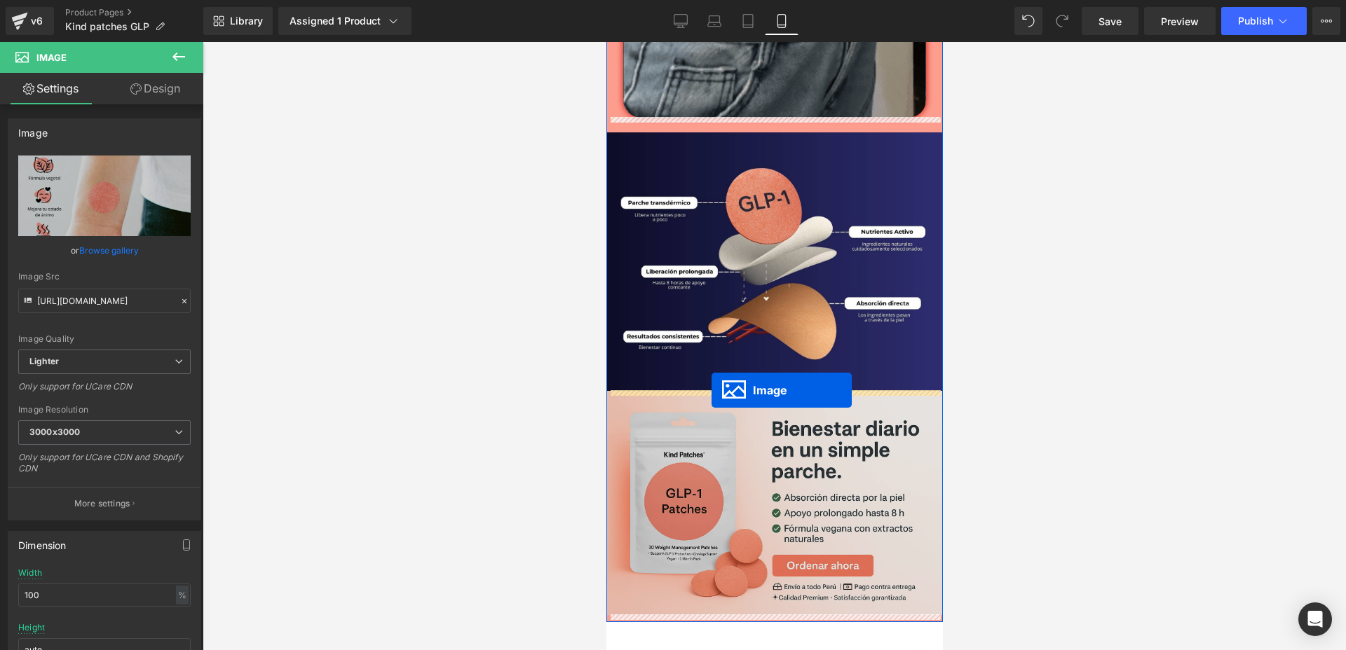
drag, startPoint x: 747, startPoint y: 261, endPoint x: 711, endPoint y: 390, distance: 134.0
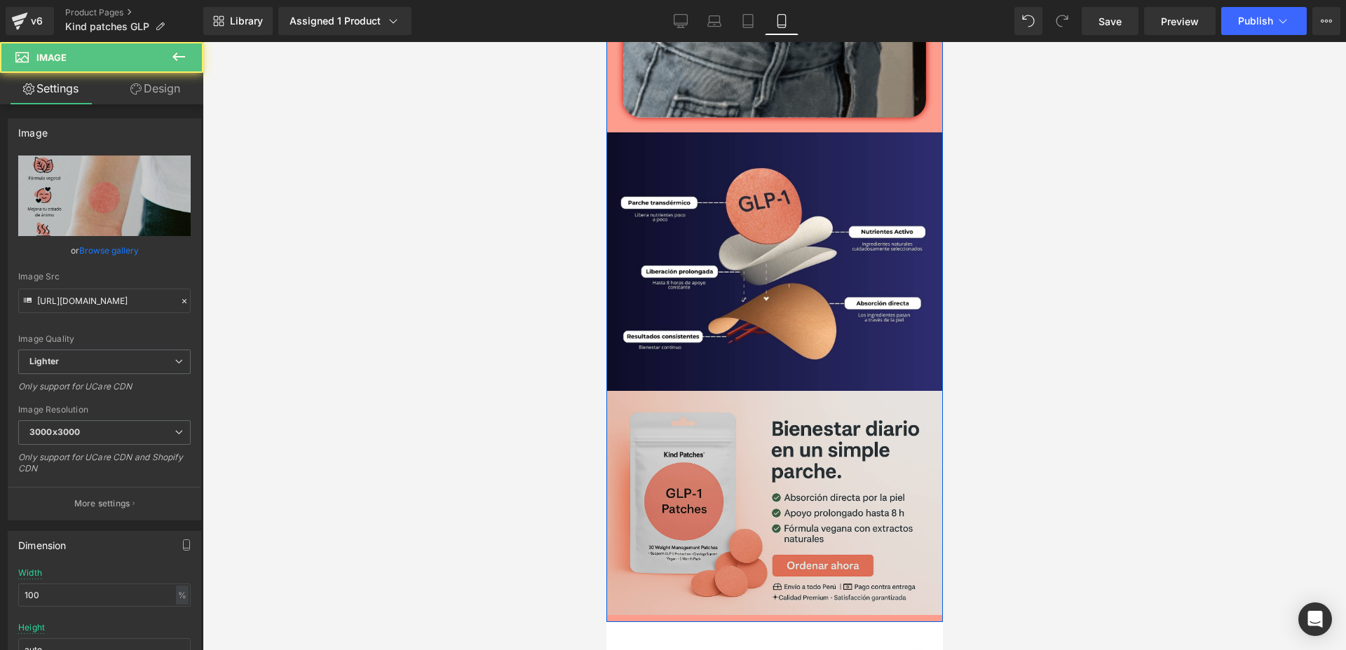
scroll to position [2220, 0]
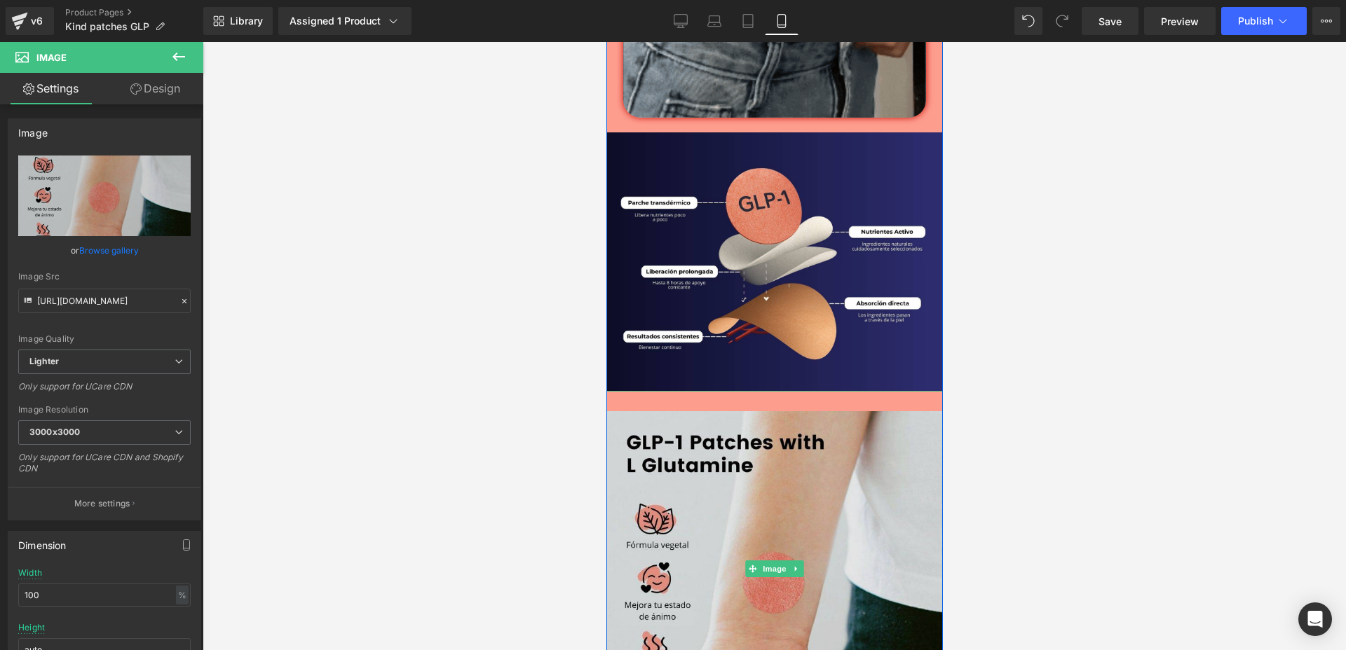
click at [805, 400] on img at bounding box center [774, 569] width 336 height 357
click at [758, 412] on img at bounding box center [774, 569] width 336 height 357
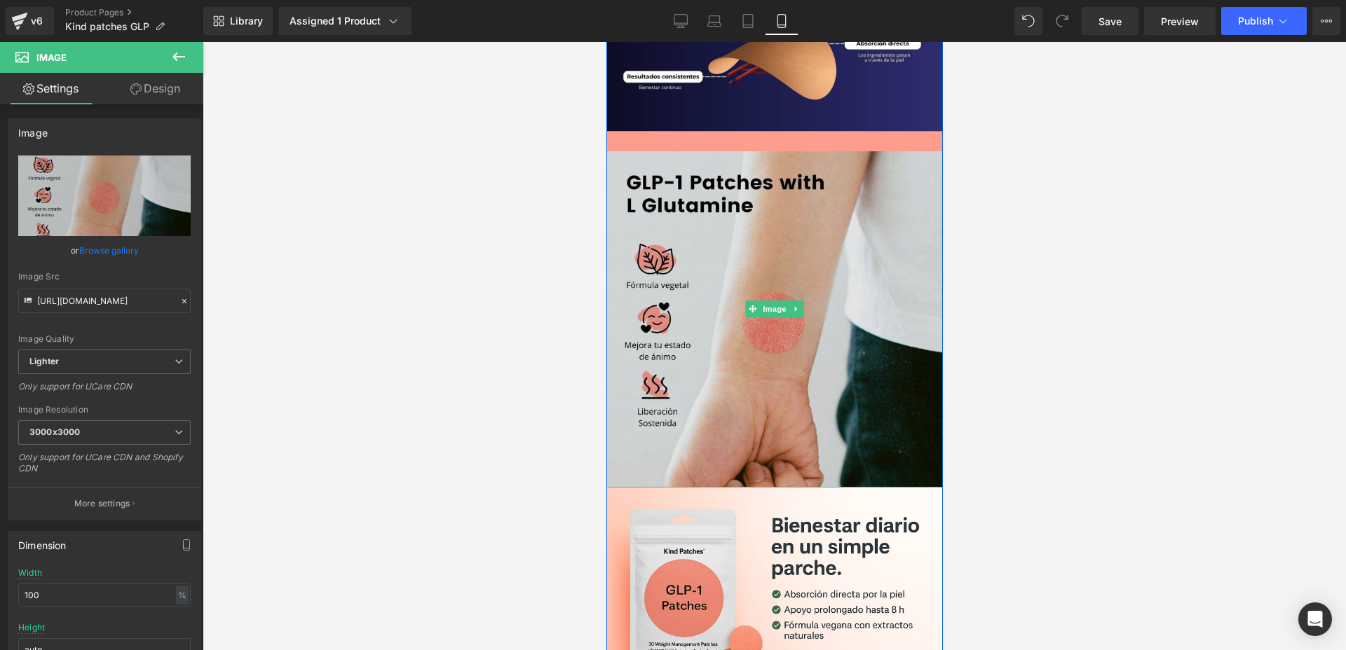
scroll to position [2483, 0]
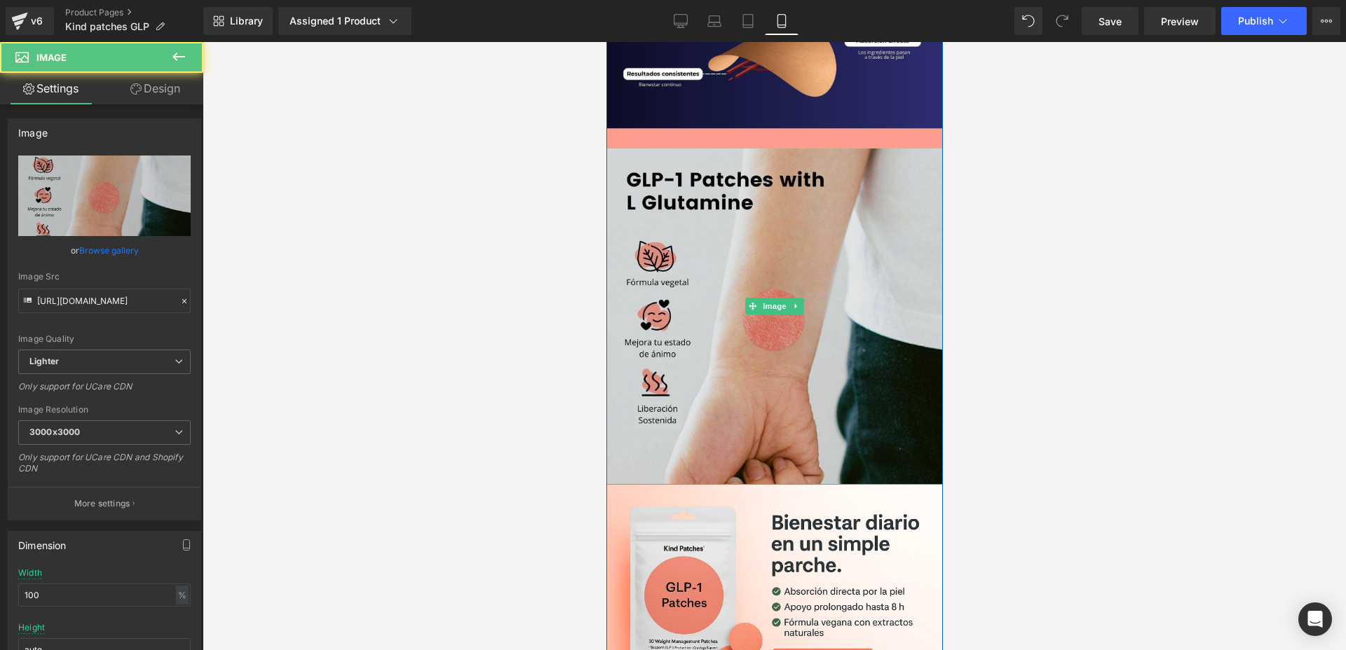
click at [821, 323] on img at bounding box center [774, 306] width 336 height 357
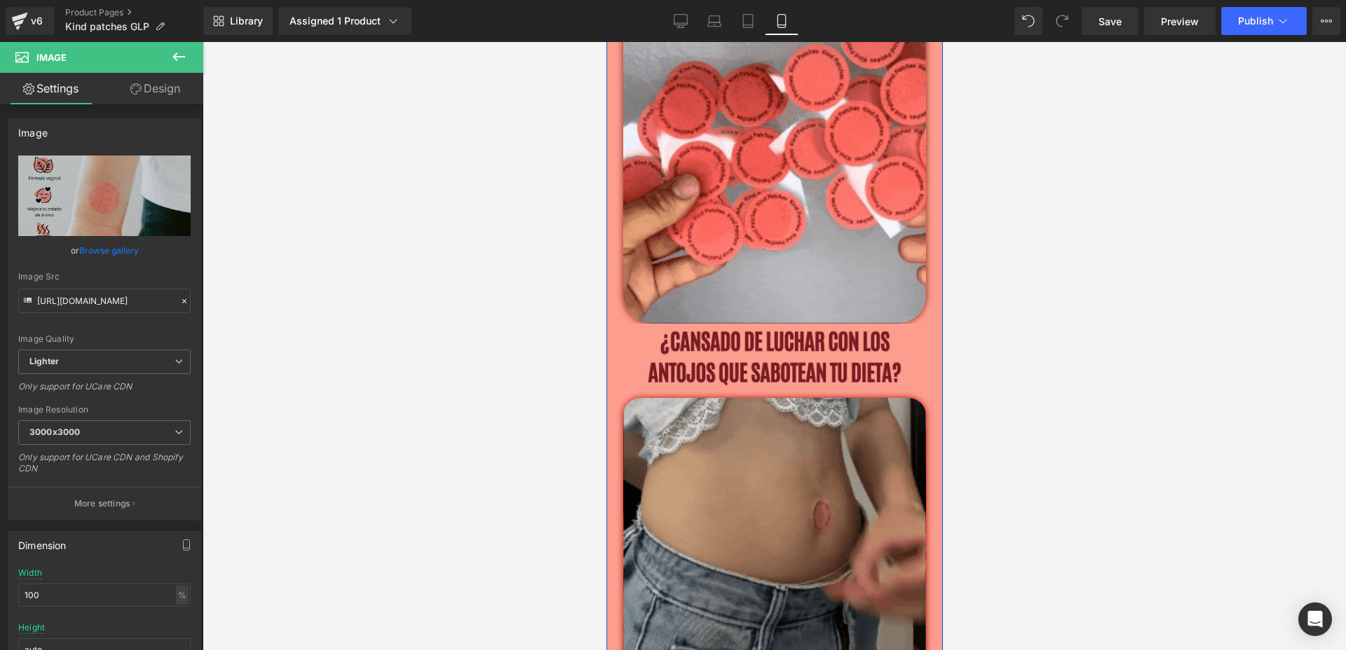
scroll to position [1665, 0]
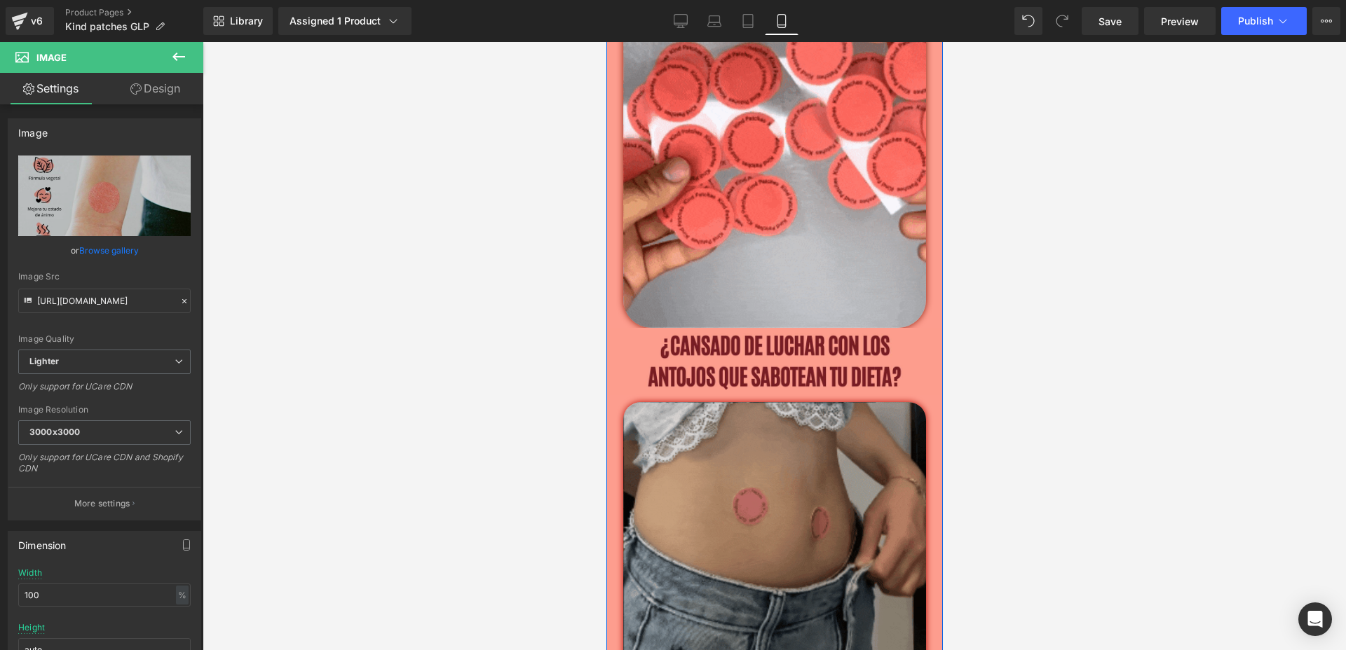
click at [700, 430] on img at bounding box center [773, 537] width 303 height 270
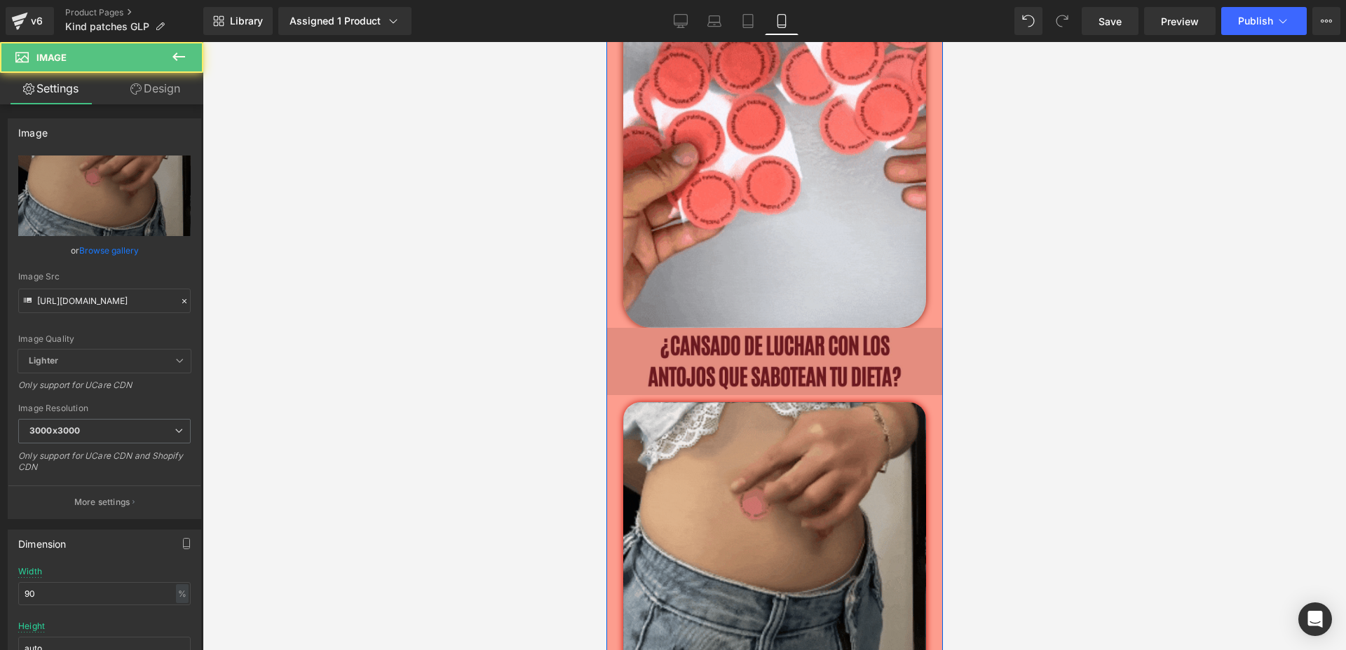
click at [700, 355] on img at bounding box center [774, 361] width 336 height 67
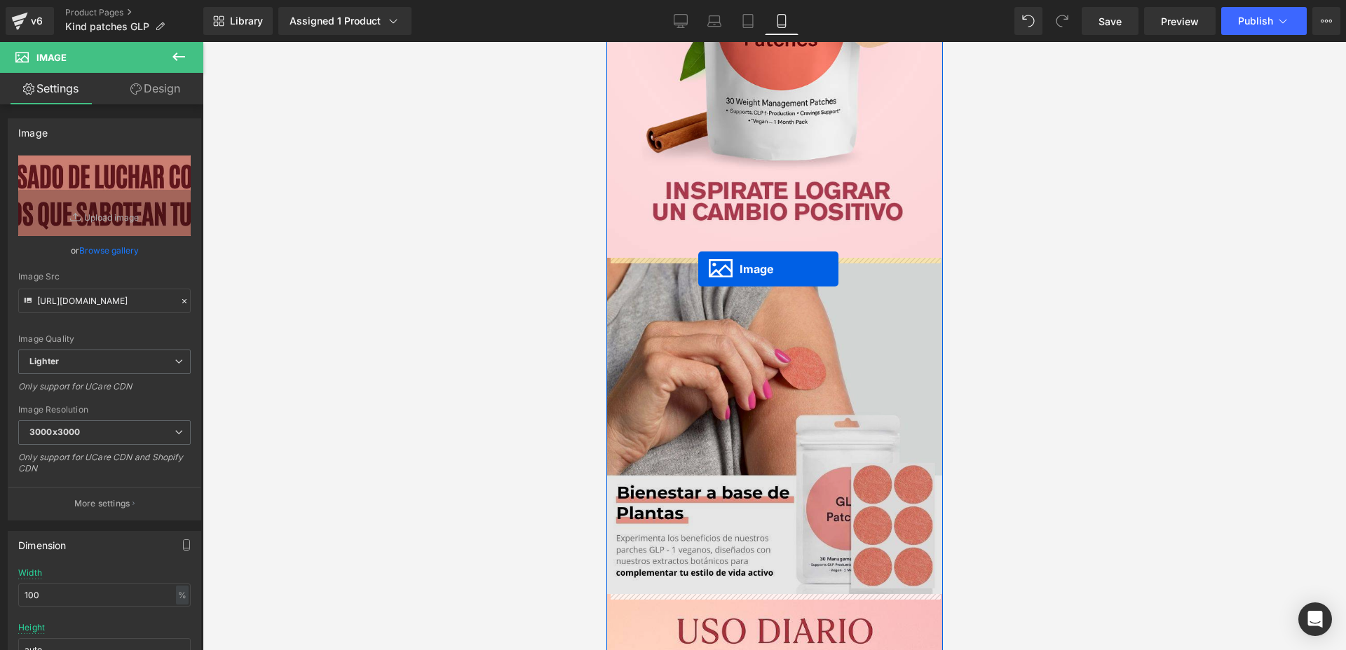
drag, startPoint x: 742, startPoint y: 360, endPoint x: 697, endPoint y: 268, distance: 102.5
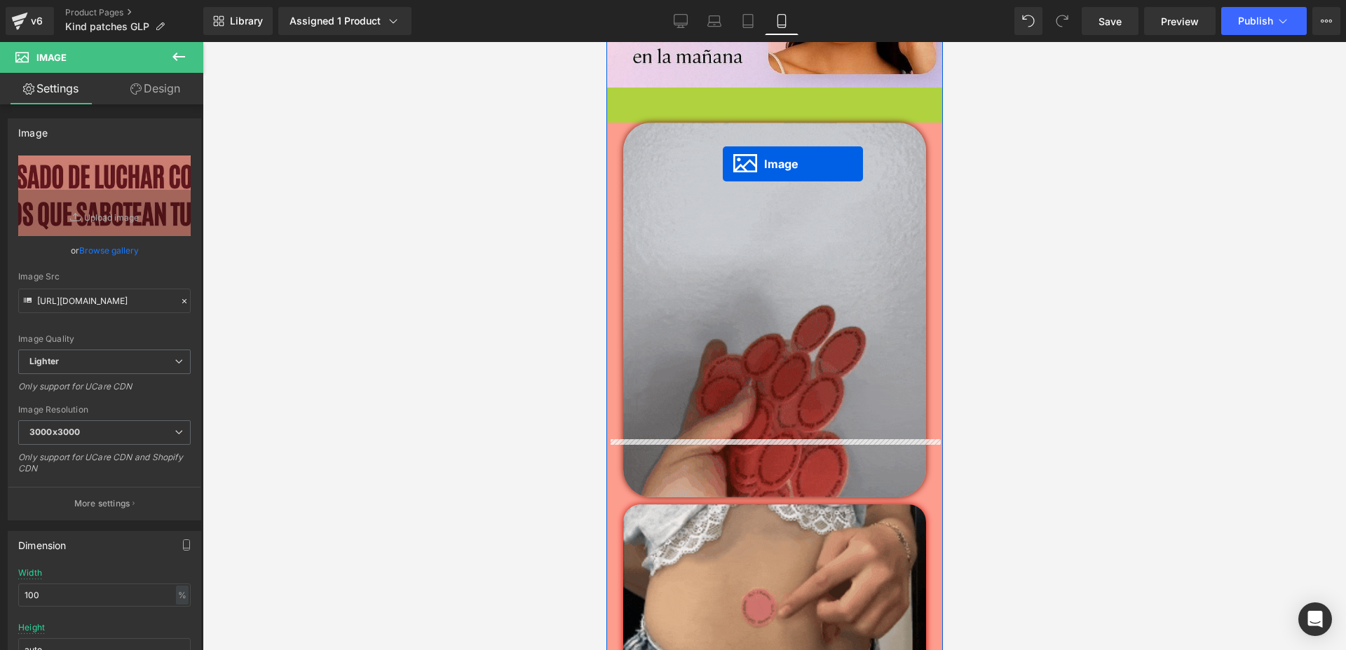
scroll to position [1501, 0]
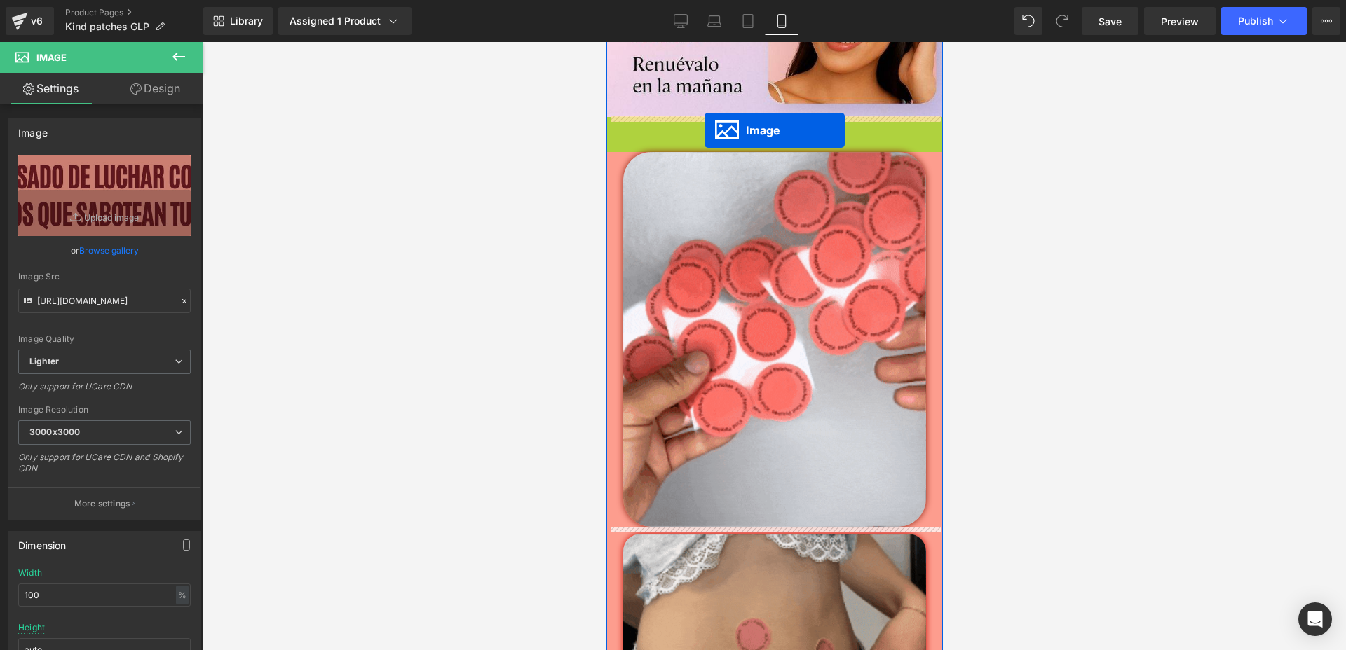
drag, startPoint x: 742, startPoint y: 162, endPoint x: 704, endPoint y: 130, distance: 49.8
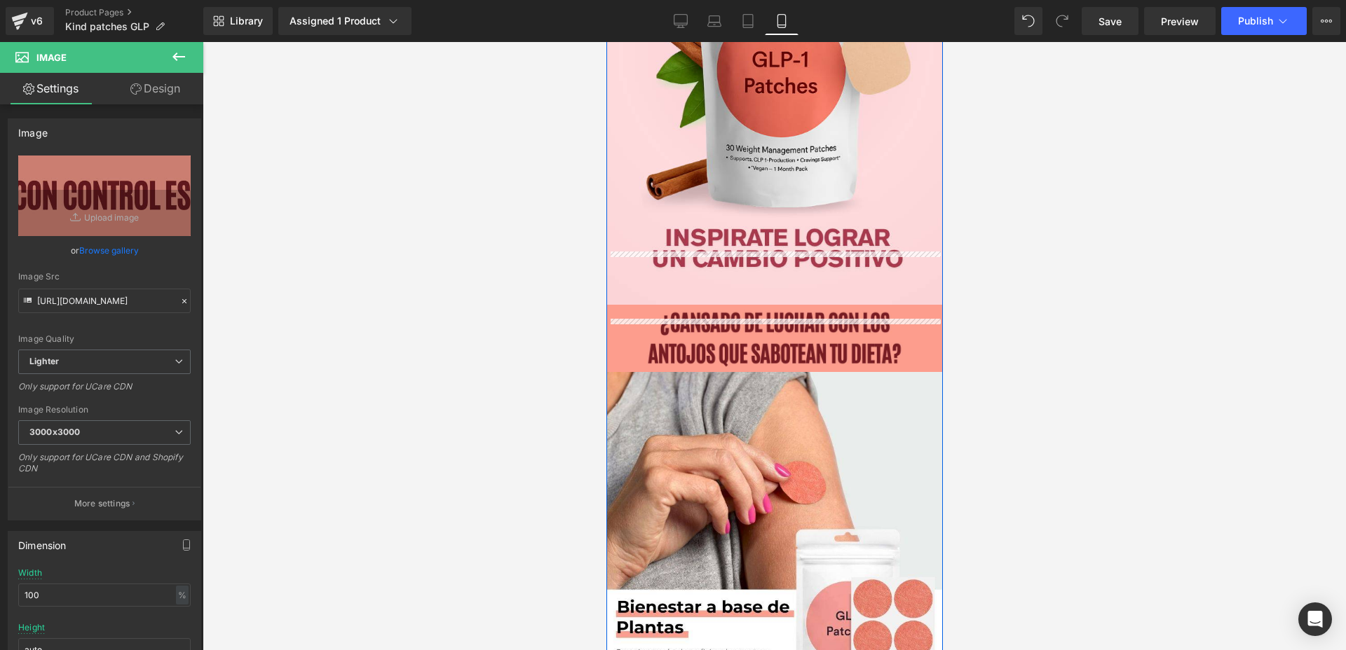
scroll to position [362, 0]
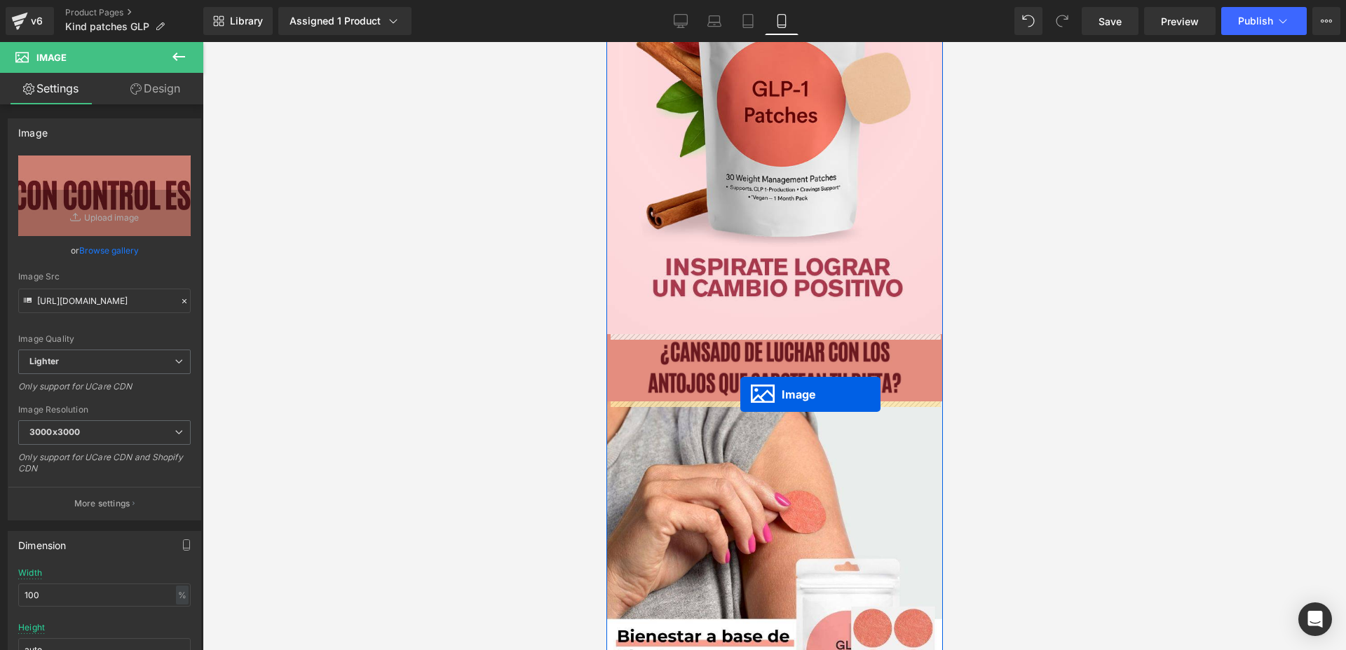
drag, startPoint x: 751, startPoint y: 610, endPoint x: 739, endPoint y: 395, distance: 216.2
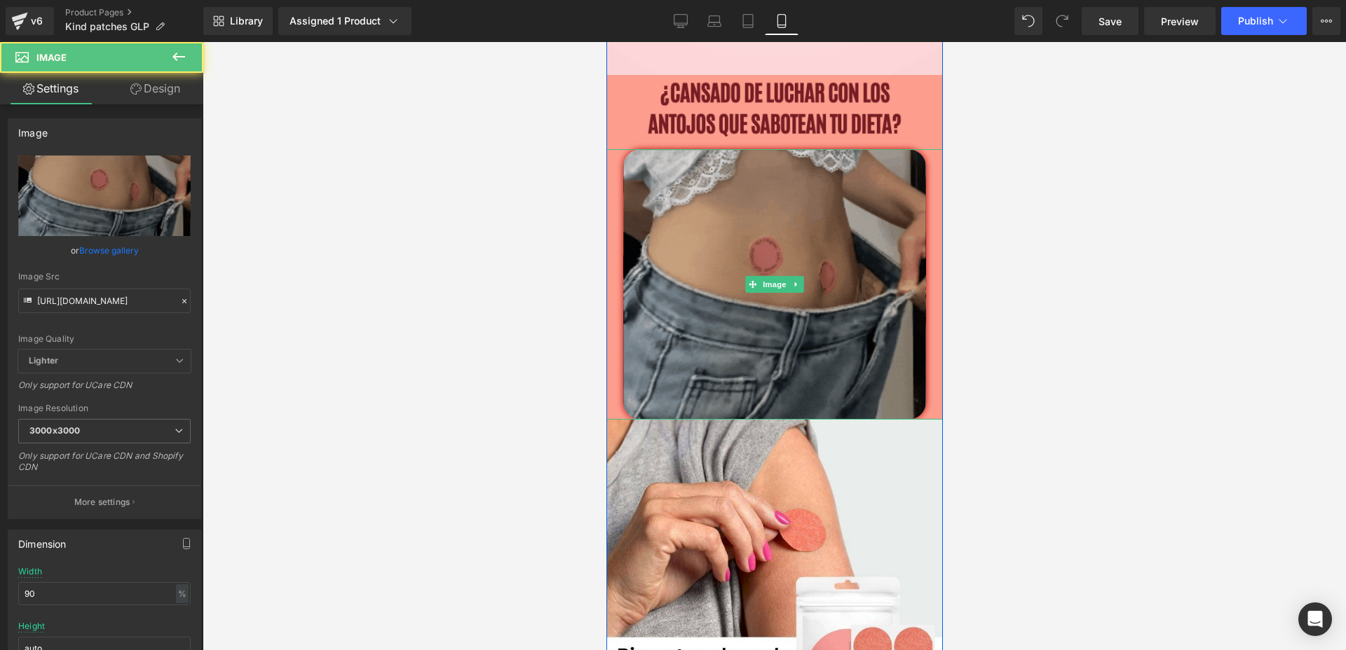
scroll to position [625, 0]
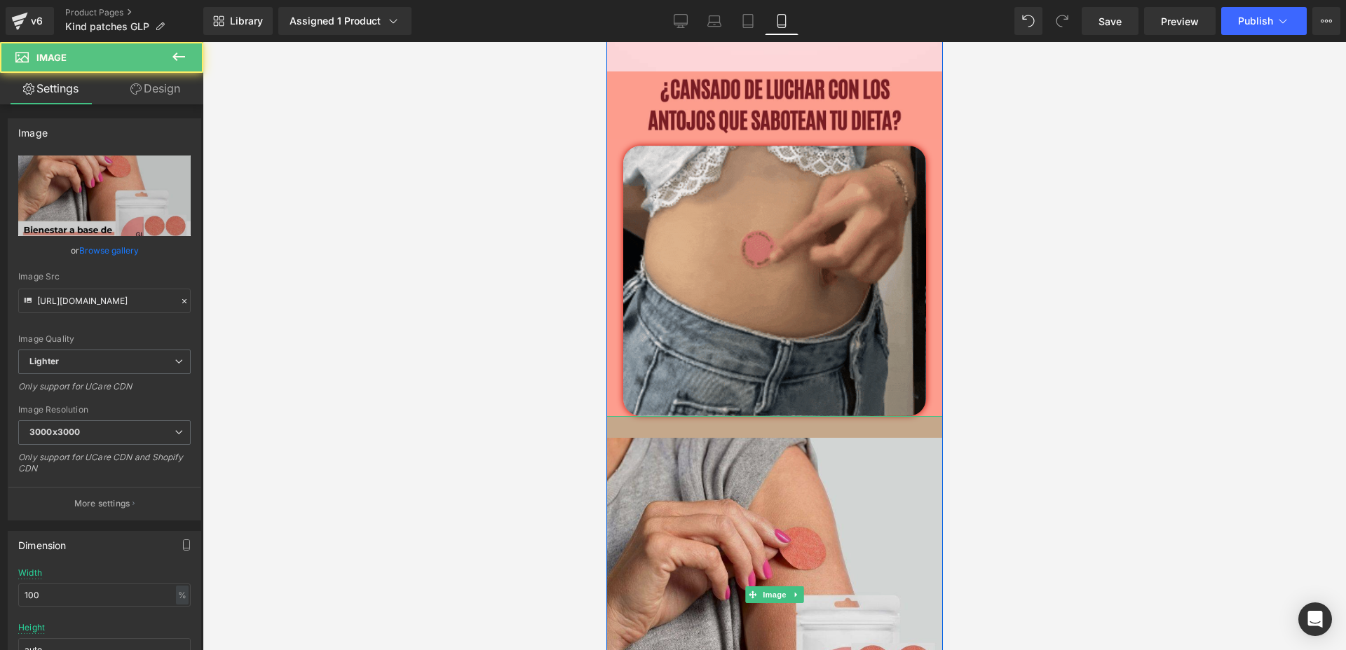
drag, startPoint x: 890, startPoint y: 416, endPoint x: 884, endPoint y: 437, distance: 22.6
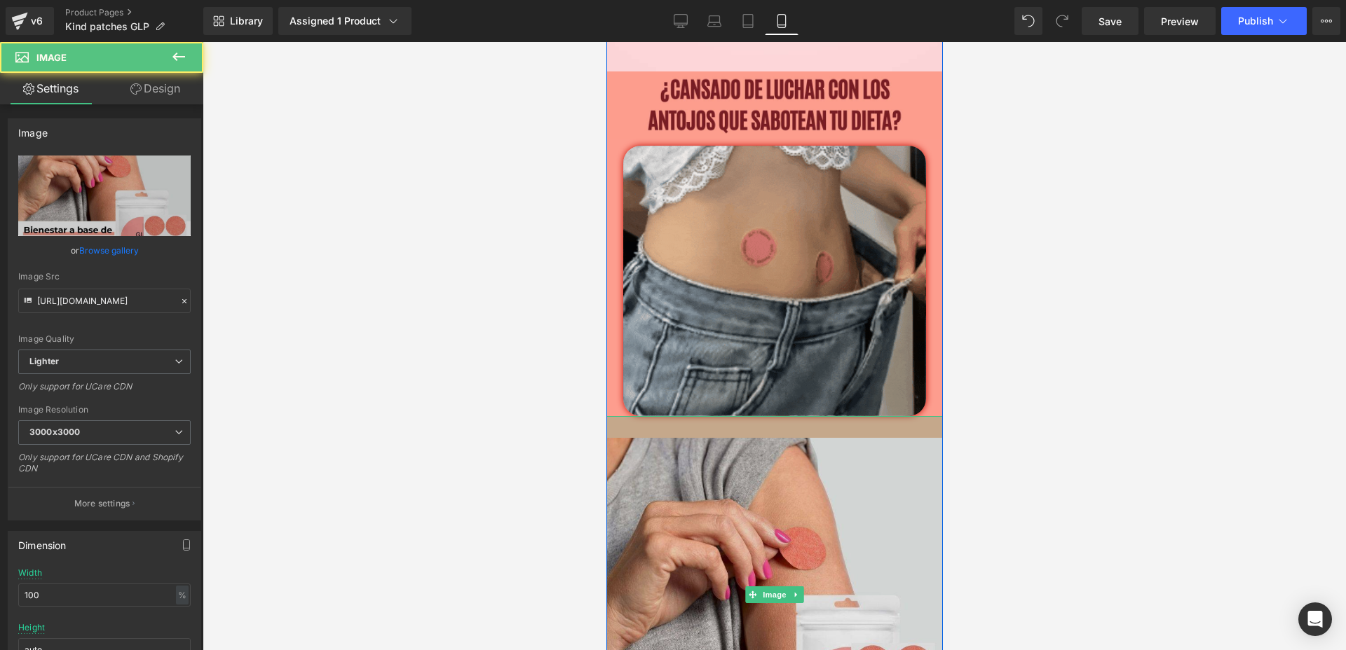
click at [884, 437] on div "Image 31px" at bounding box center [774, 595] width 336 height 358
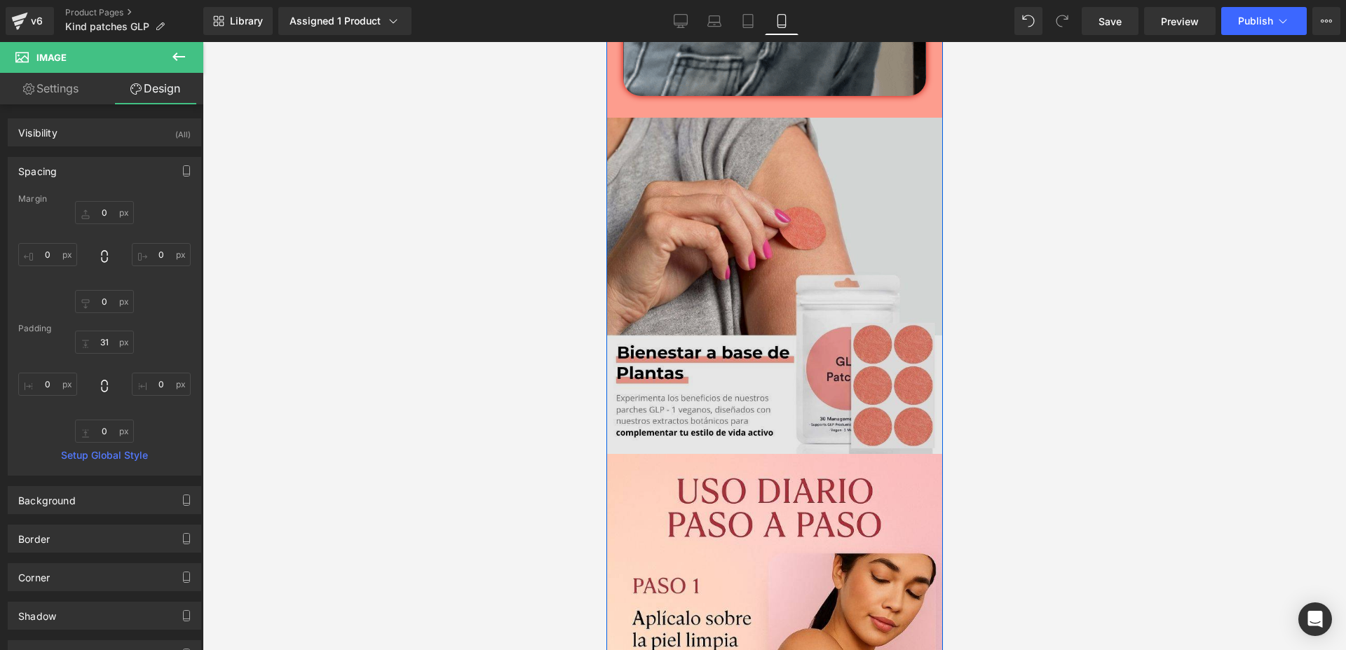
scroll to position [975, 0]
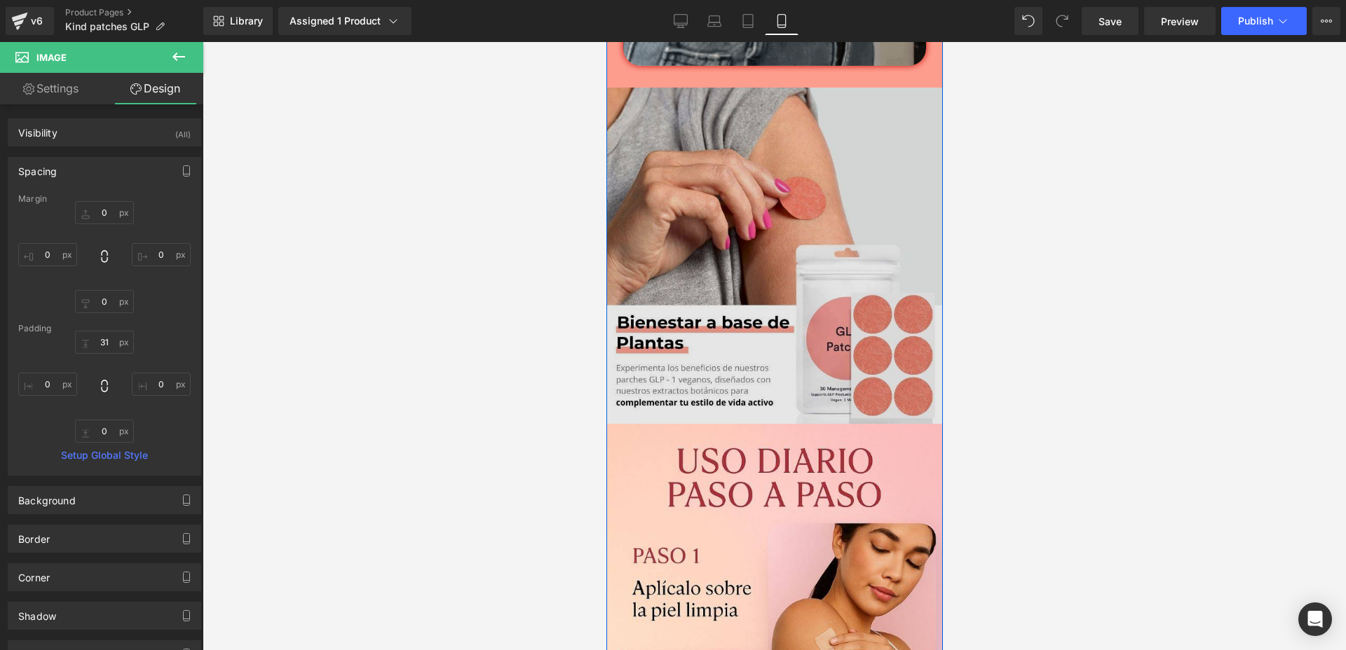
click at [617, 99] on img at bounding box center [774, 245] width 336 height 358
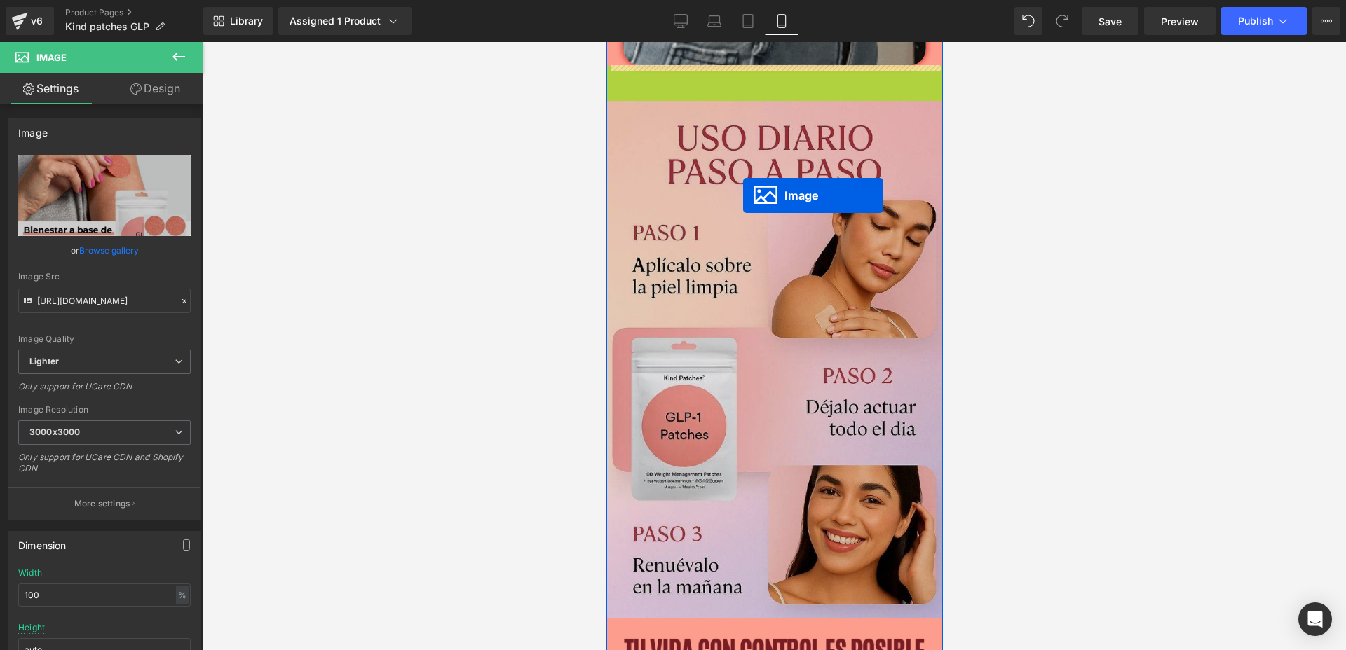
drag, startPoint x: 742, startPoint y: 241, endPoint x: 742, endPoint y: 161, distance: 80.6
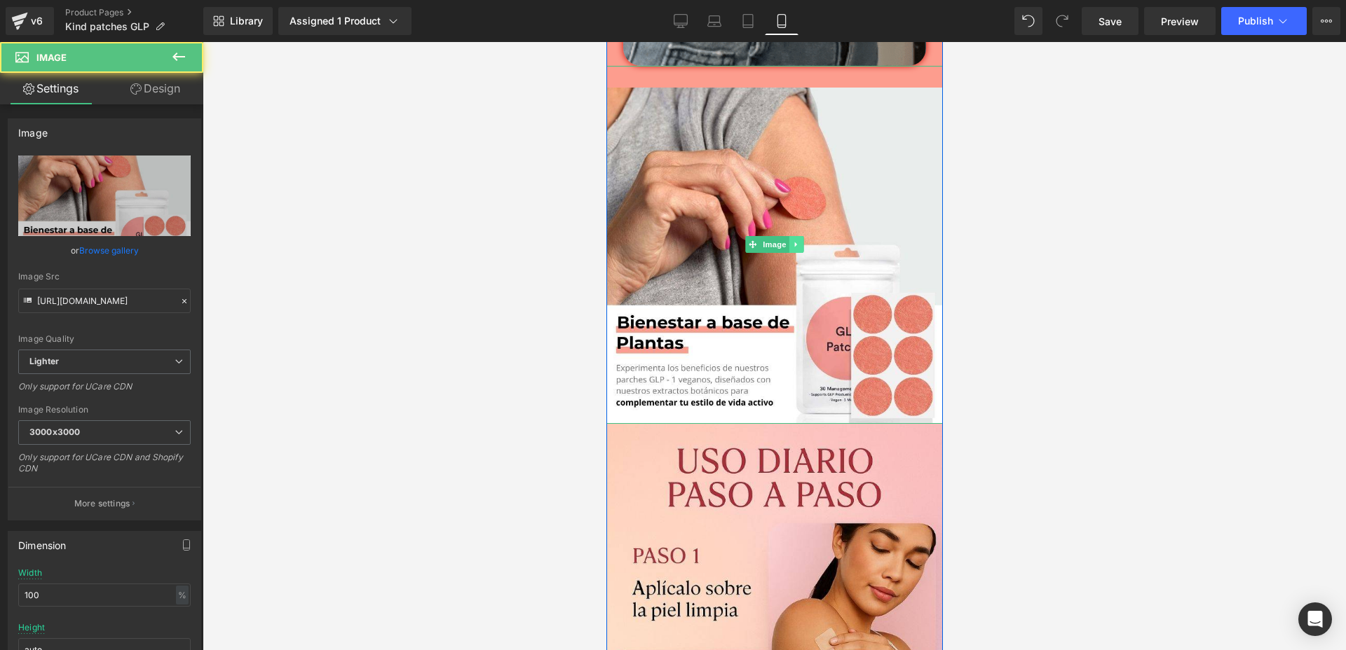
click at [792, 240] on icon at bounding box center [796, 244] width 8 height 8
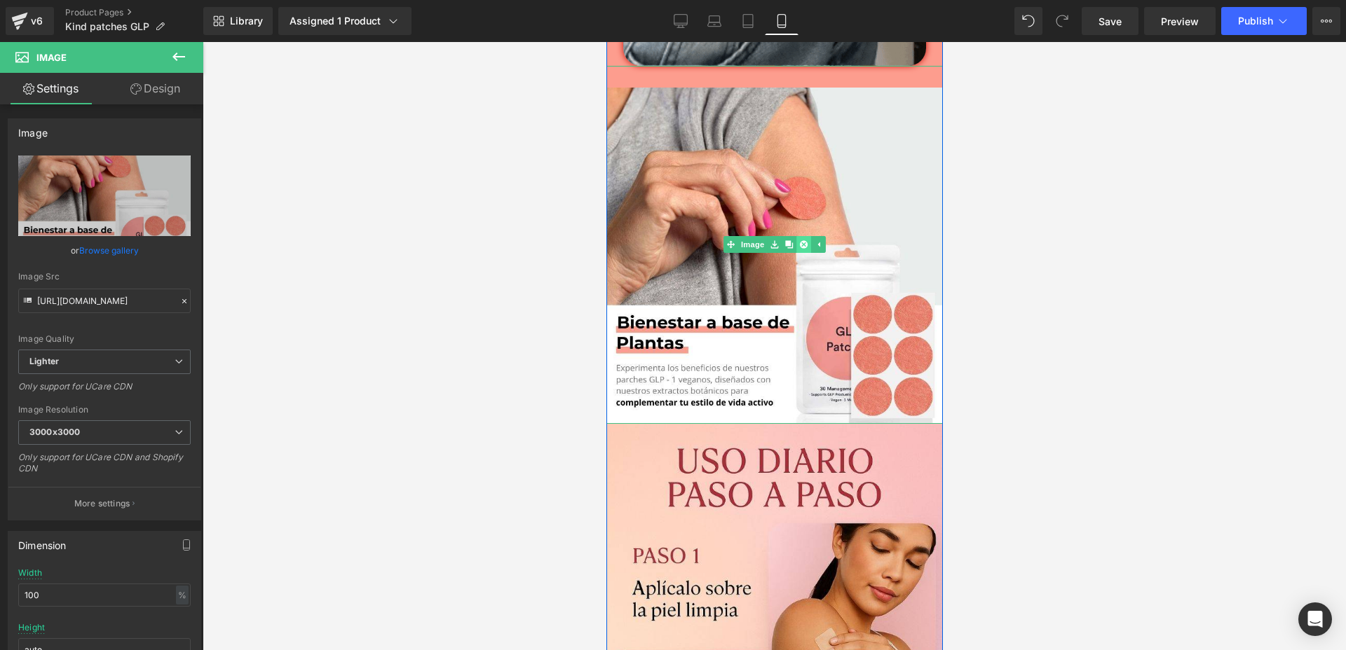
click at [796, 243] on link at bounding box center [803, 244] width 15 height 17
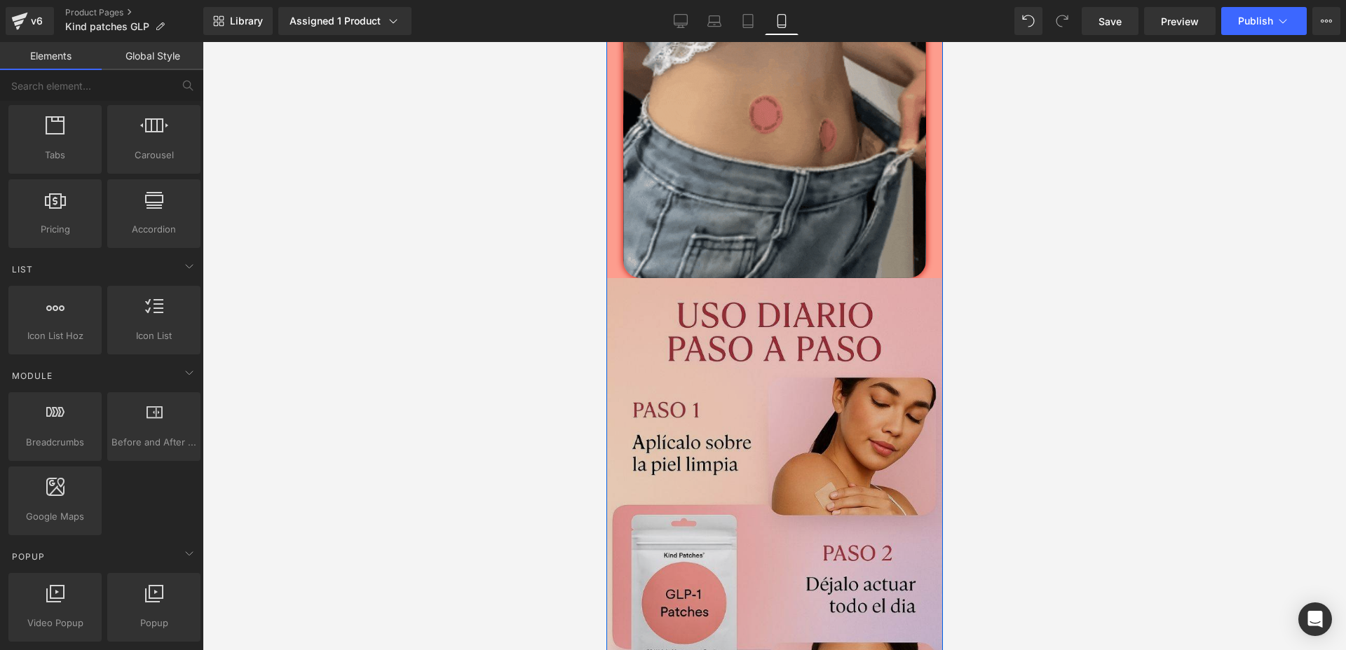
scroll to position [625, 0]
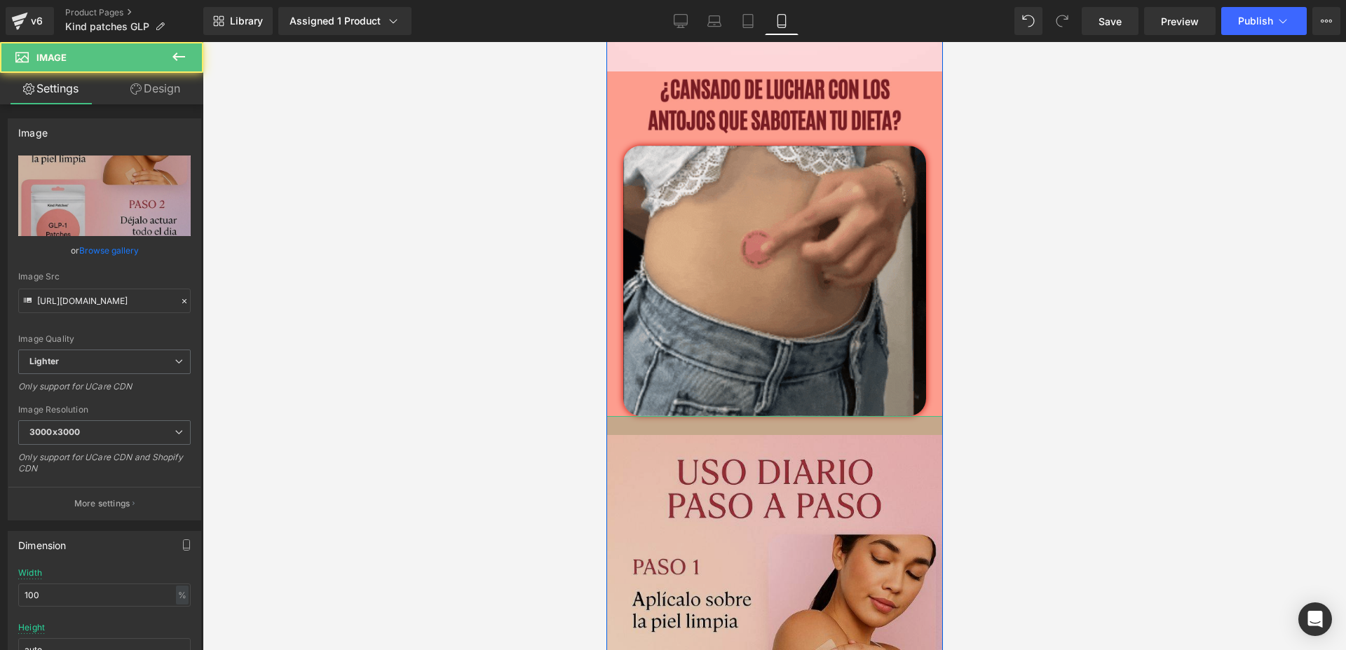
drag, startPoint x: 755, startPoint y: 415, endPoint x: 753, endPoint y: 434, distance: 19.0
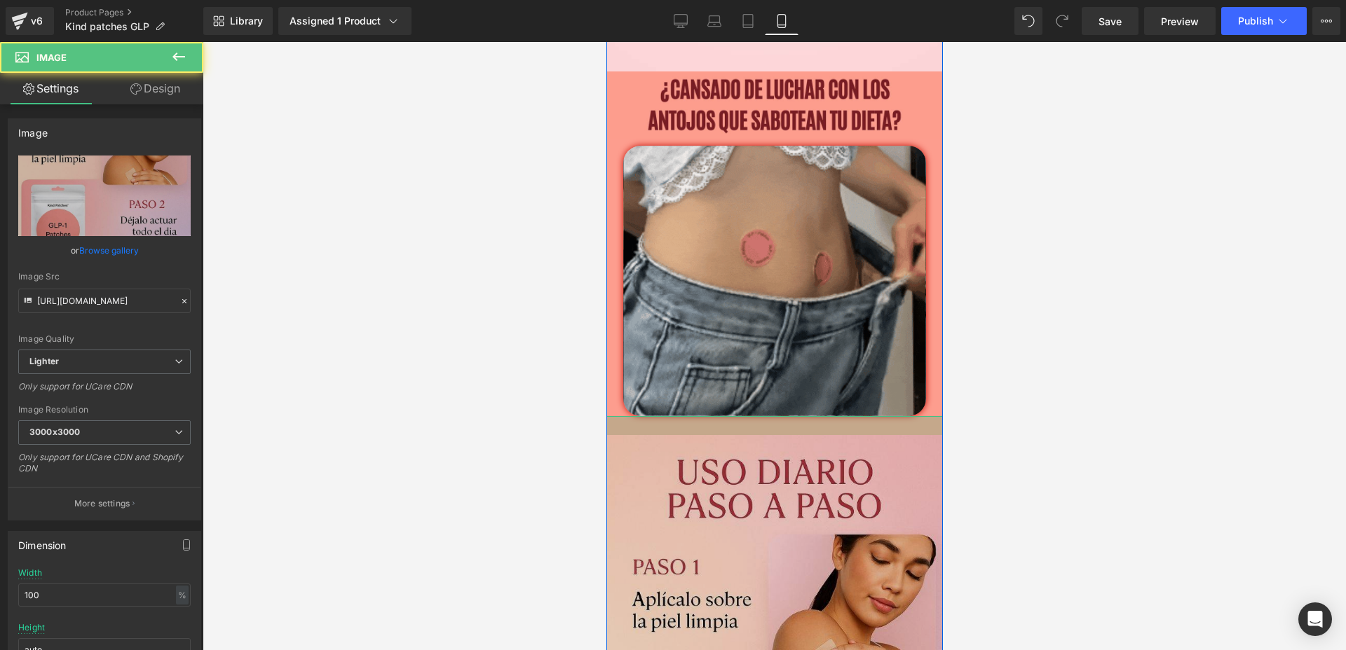
click at [753, 434] on div at bounding box center [774, 425] width 336 height 19
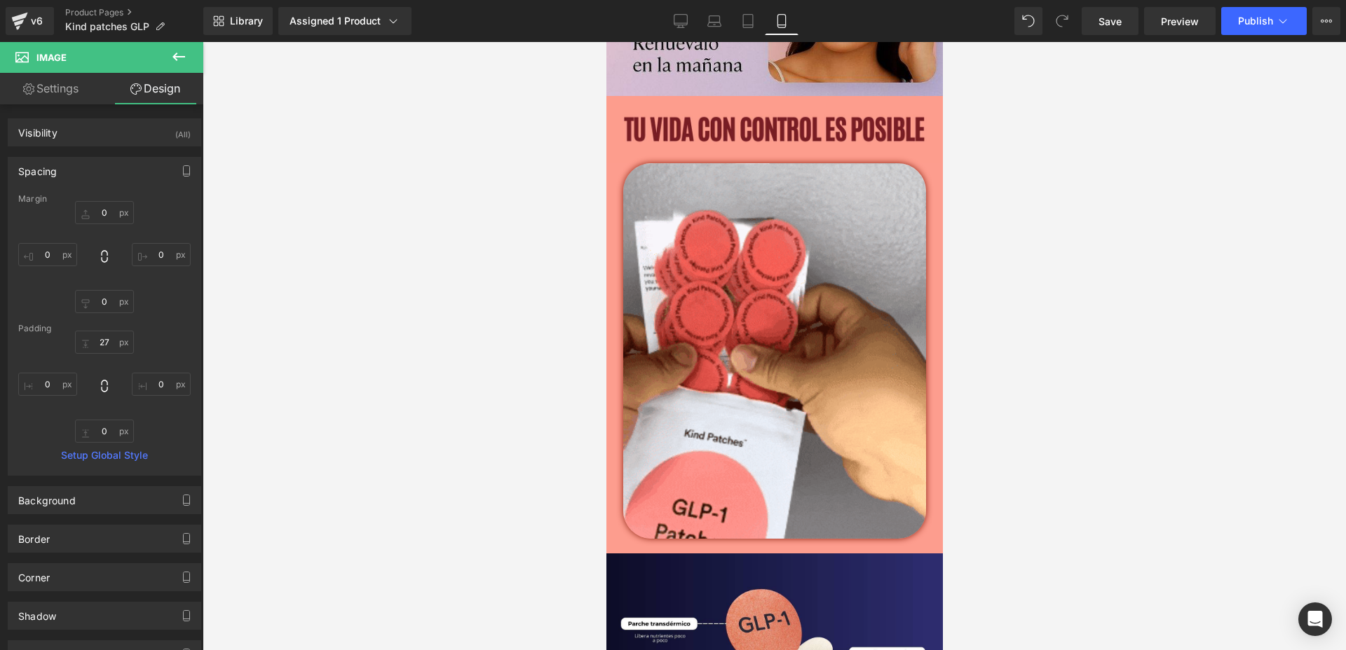
scroll to position [1501, 0]
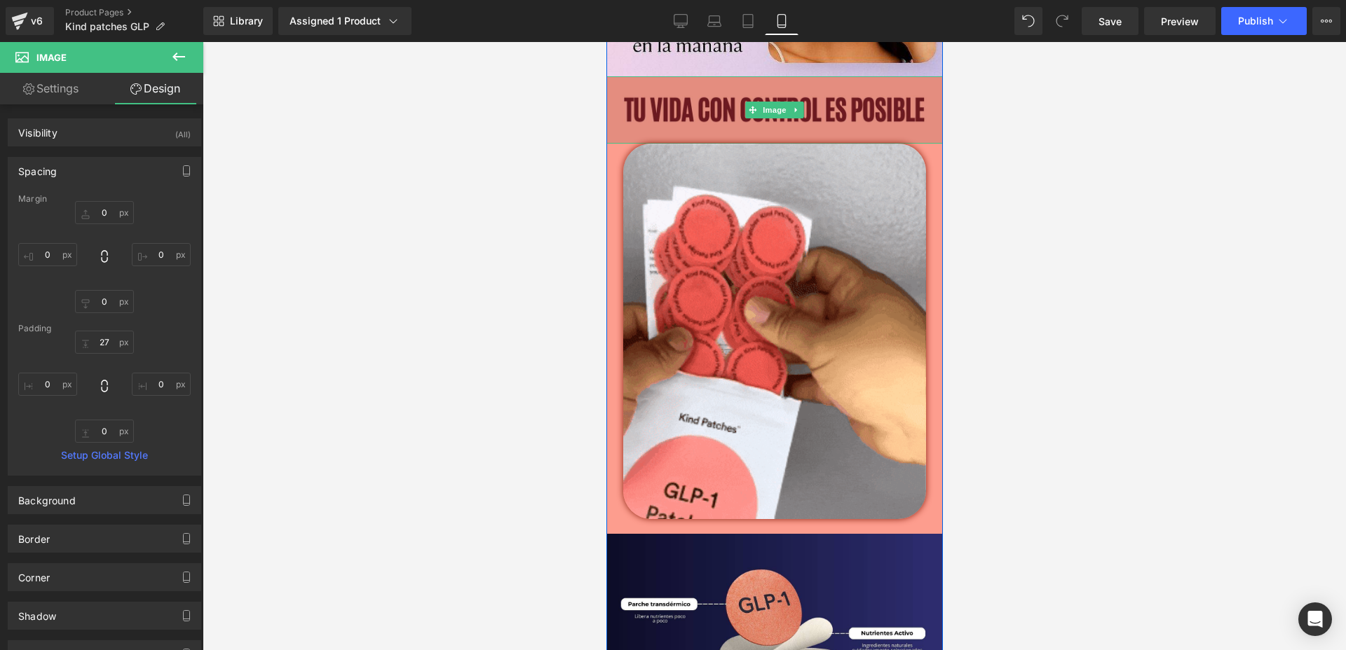
click at [871, 115] on img at bounding box center [774, 109] width 336 height 67
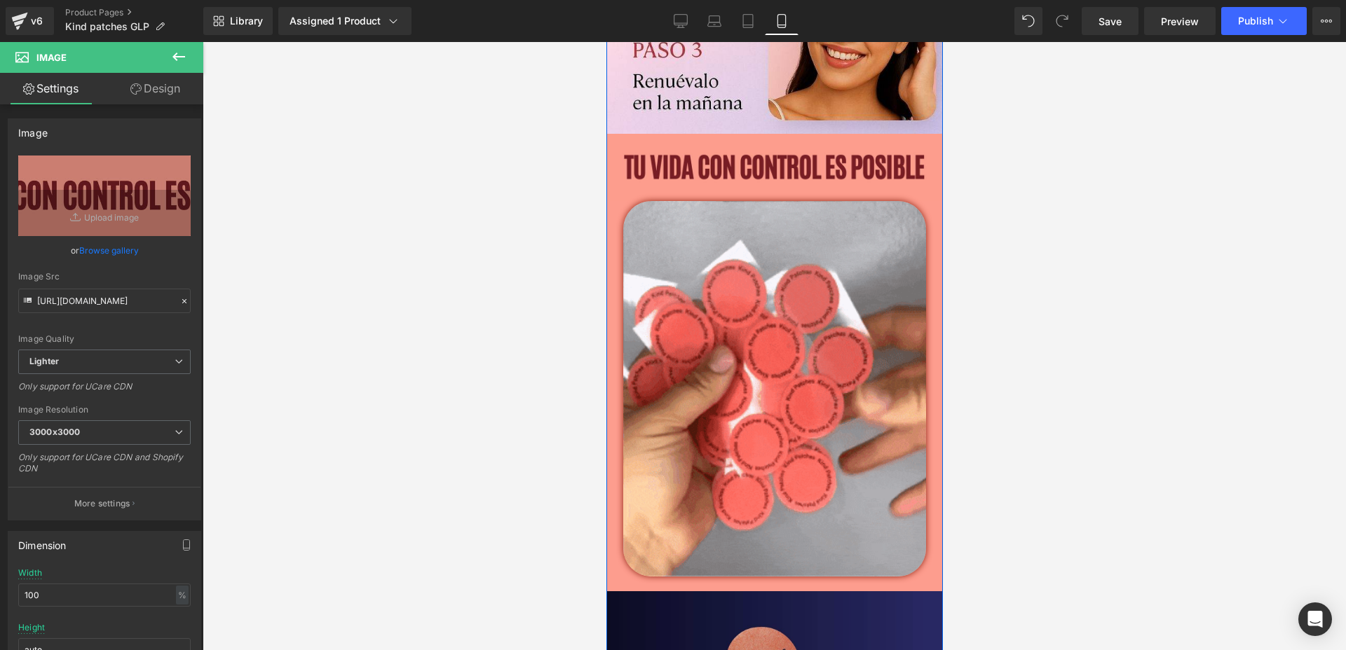
scroll to position [1413, 0]
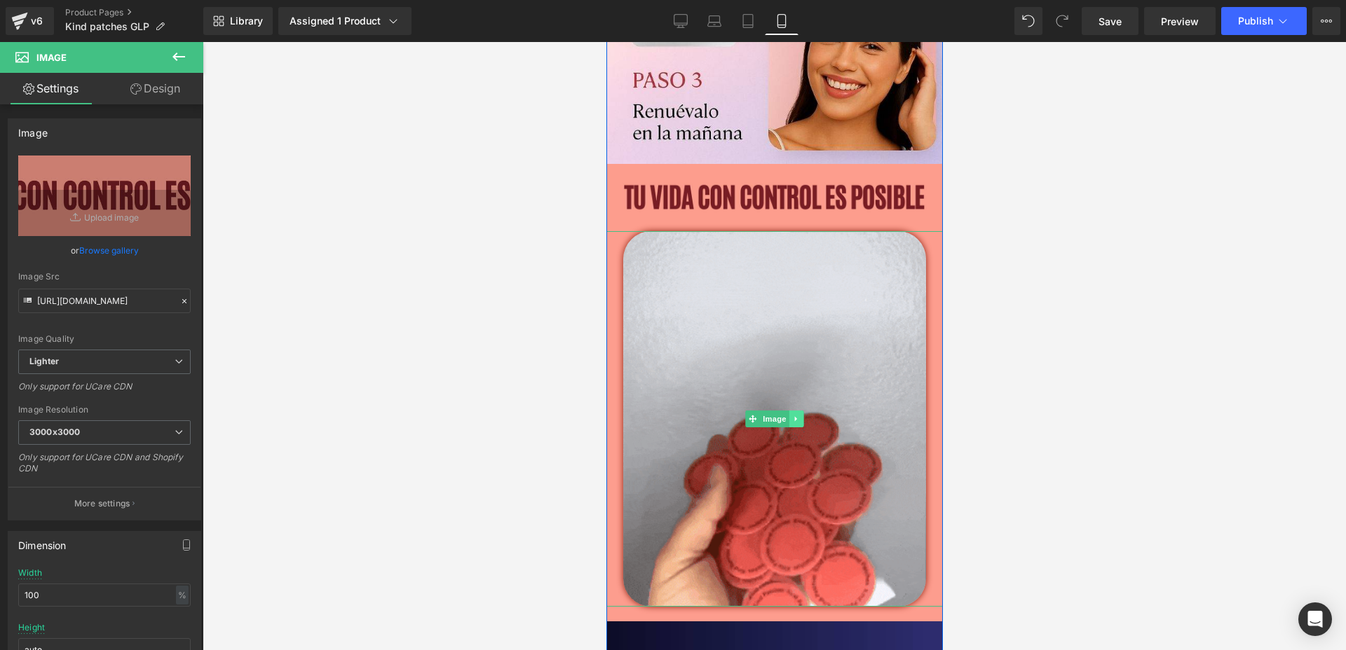
click at [794, 418] on icon at bounding box center [795, 418] width 2 height 5
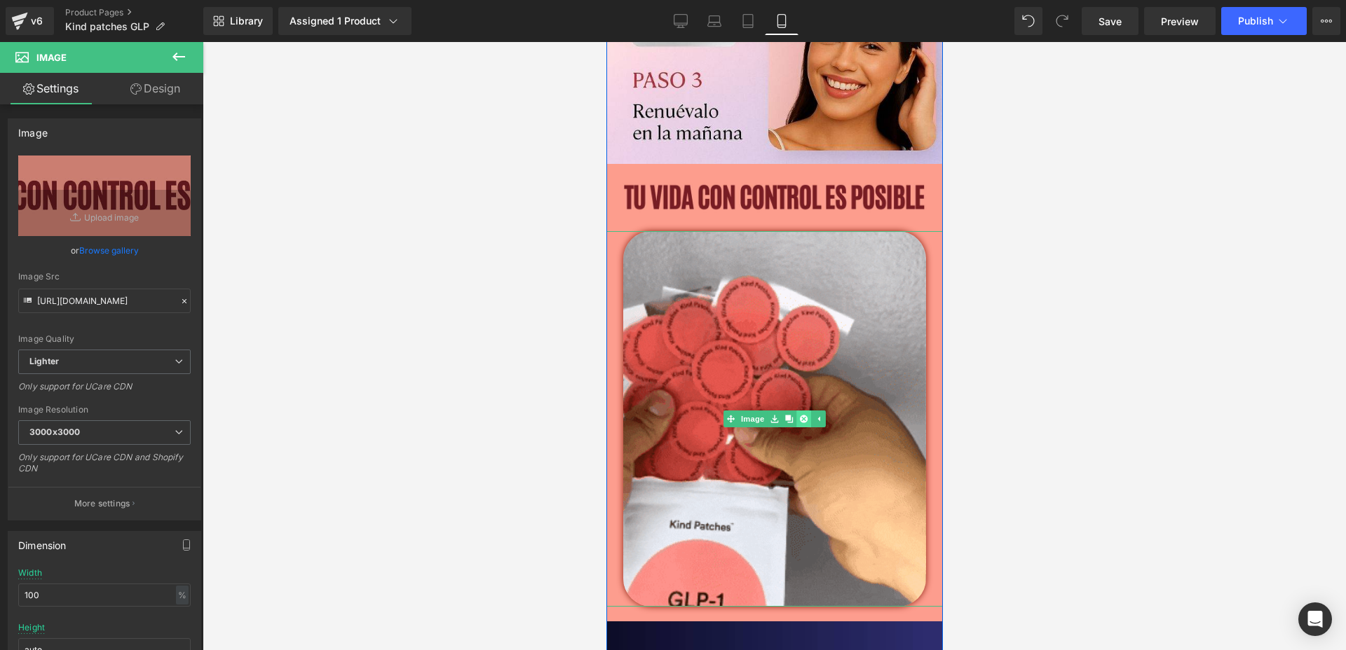
click at [802, 420] on link at bounding box center [803, 419] width 15 height 17
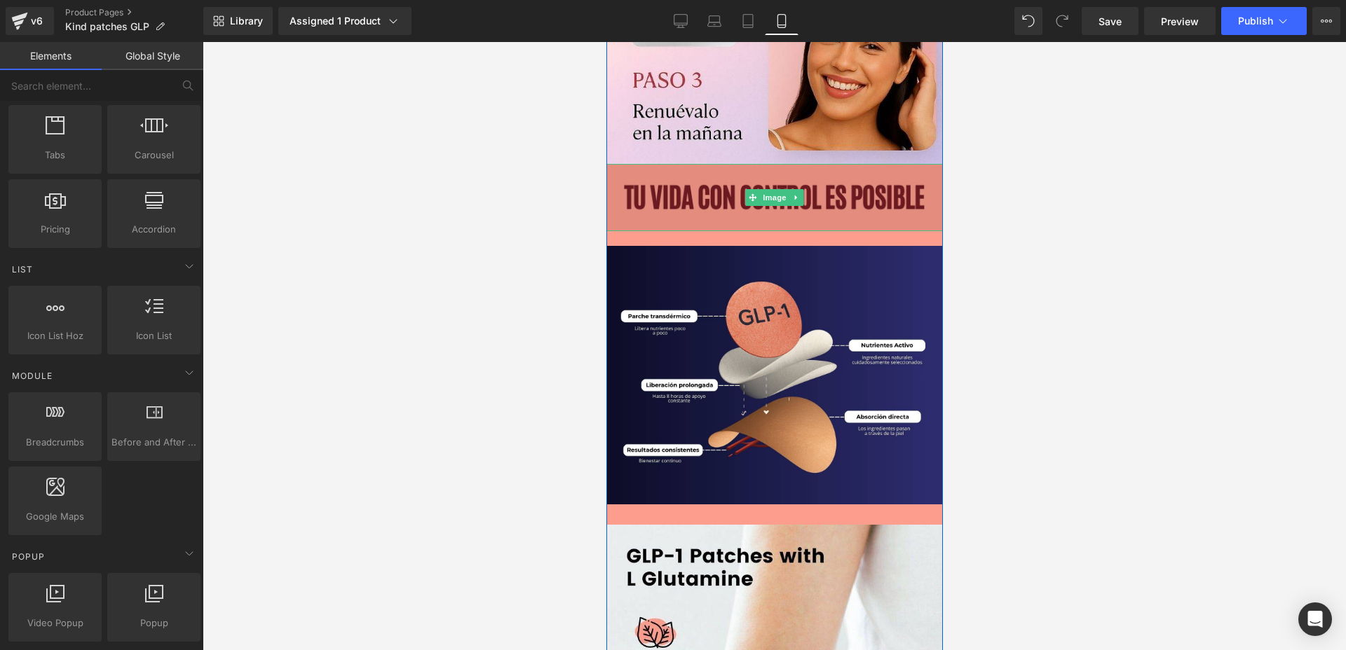
click at [777, 200] on span "Image" at bounding box center [773, 197] width 29 height 17
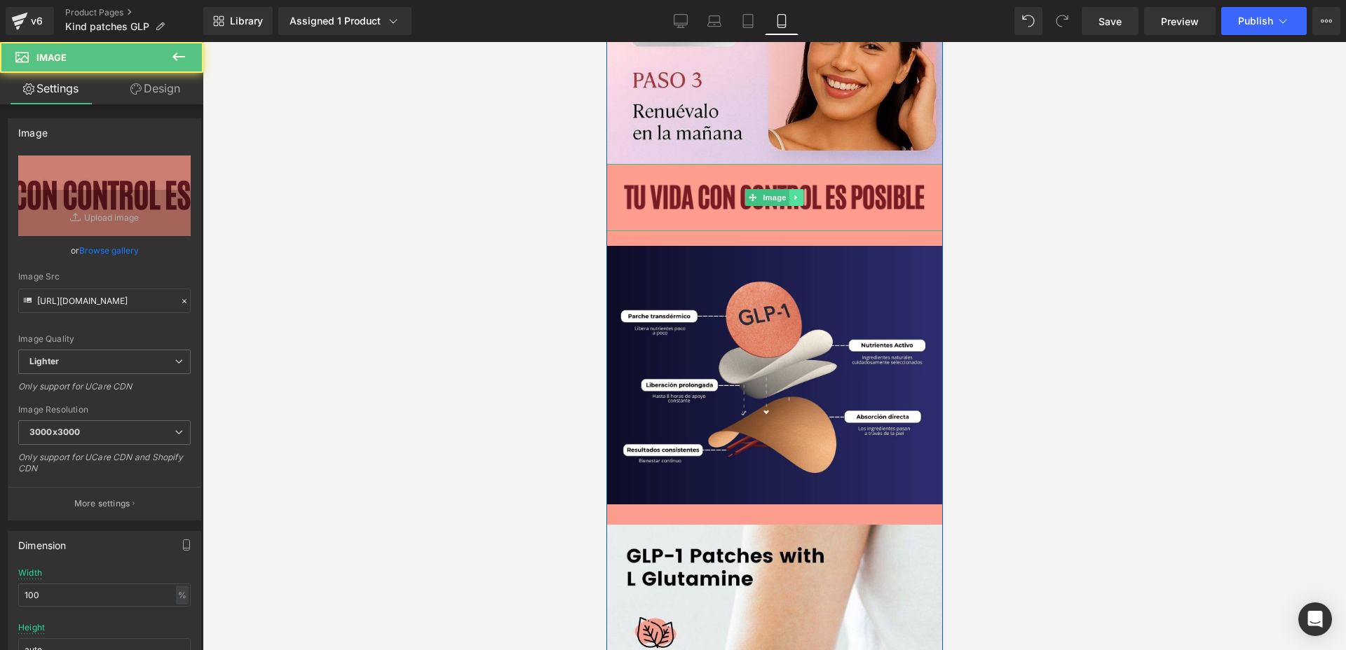
click at [793, 193] on link at bounding box center [796, 197] width 15 height 17
click at [799, 193] on icon at bounding box center [803, 197] width 8 height 8
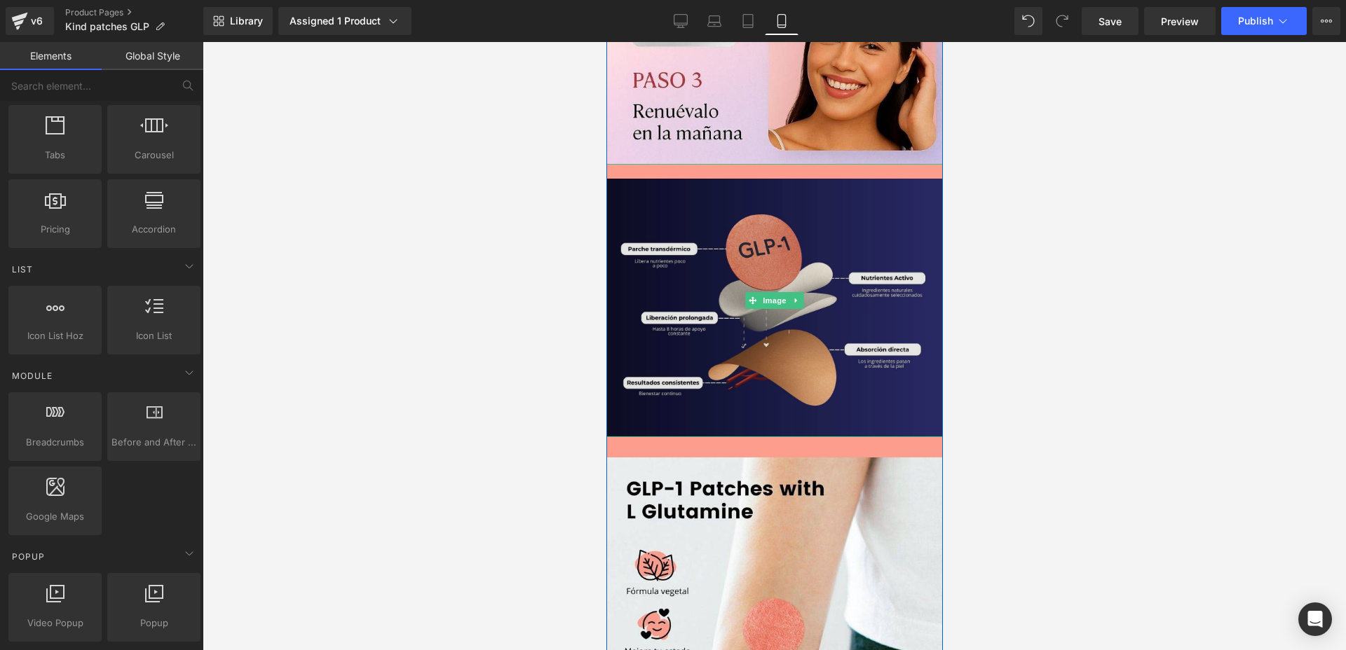
click at [779, 200] on img at bounding box center [774, 300] width 336 height 273
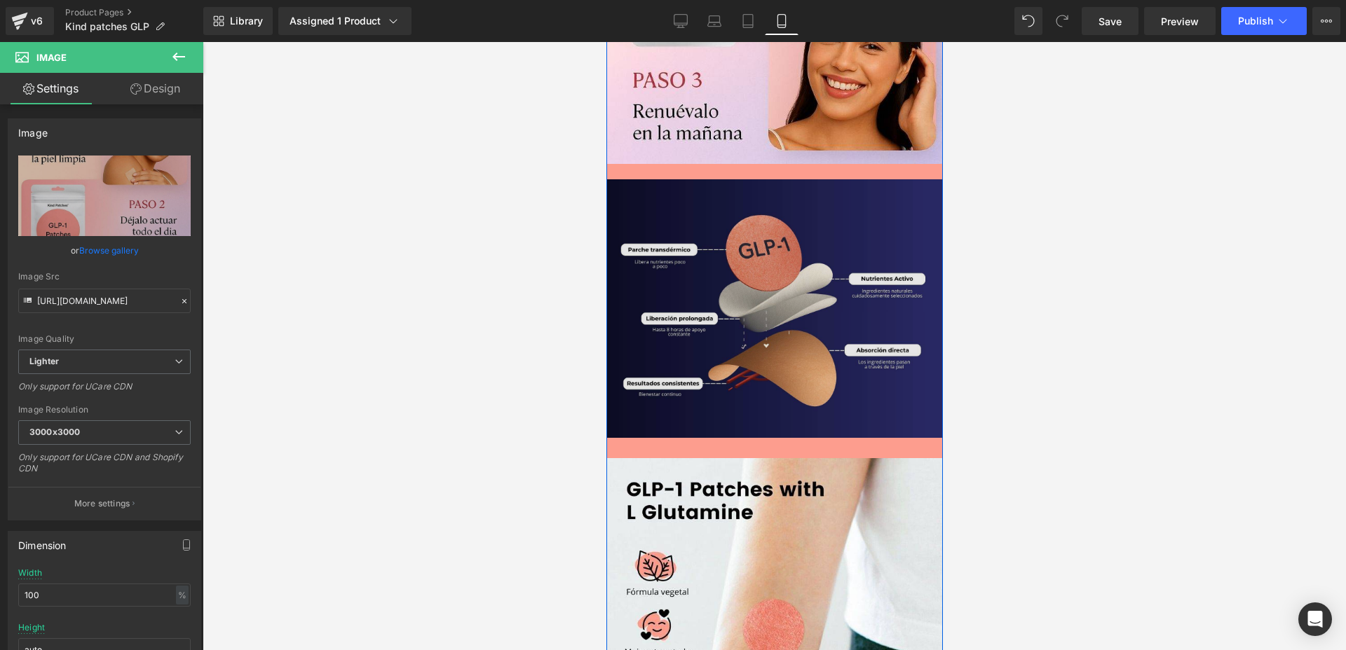
click at [803, 257] on img at bounding box center [774, 301] width 336 height 273
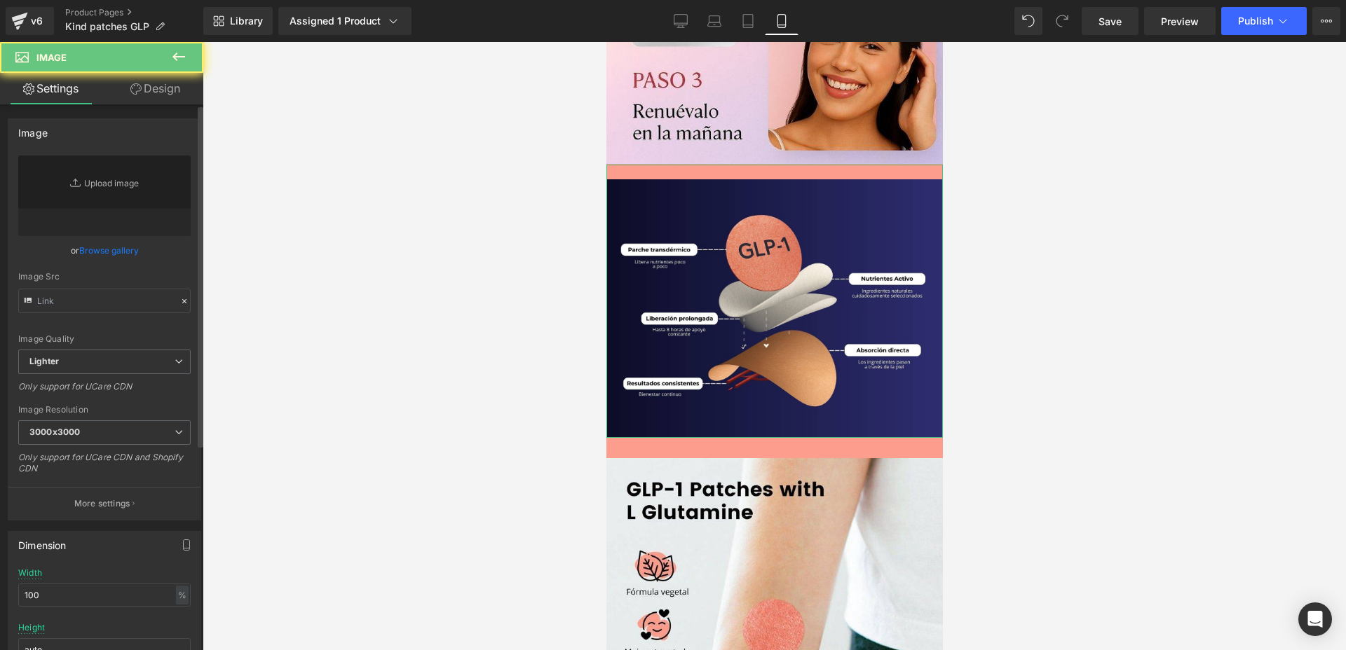
type input "[URL][DOMAIN_NAME]"
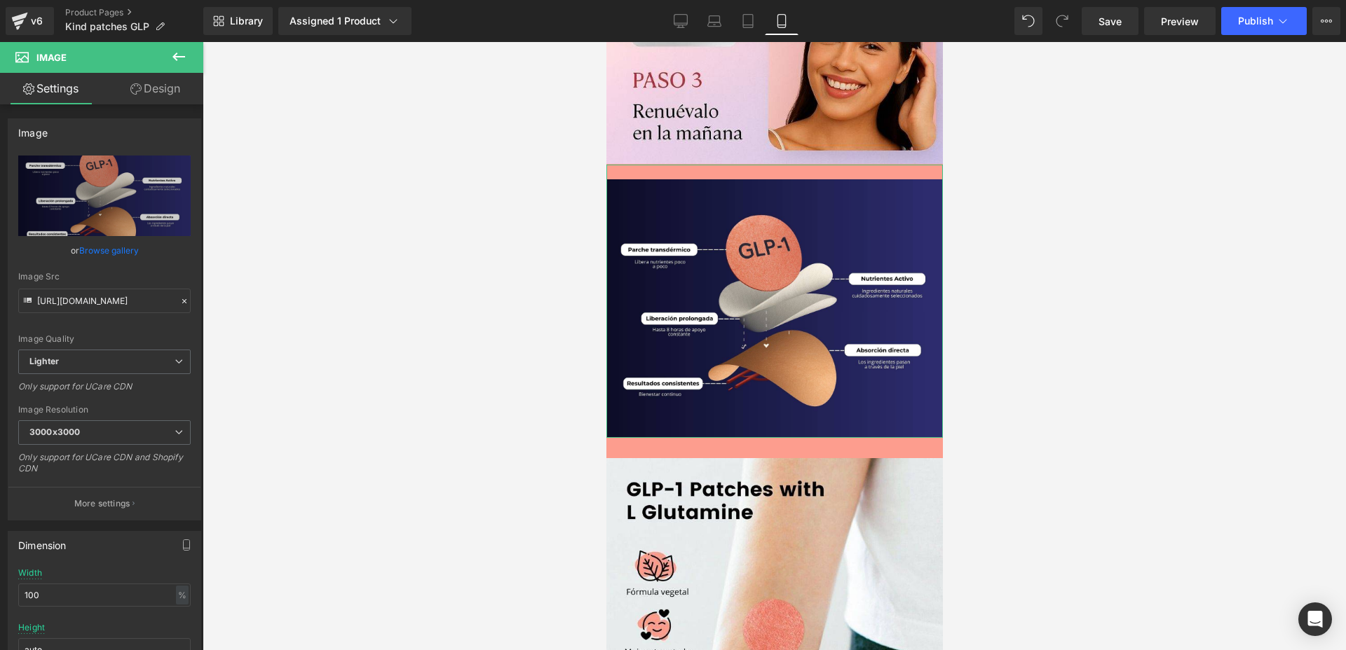
click at [145, 90] on link "Design" at bounding box center [155, 89] width 102 height 32
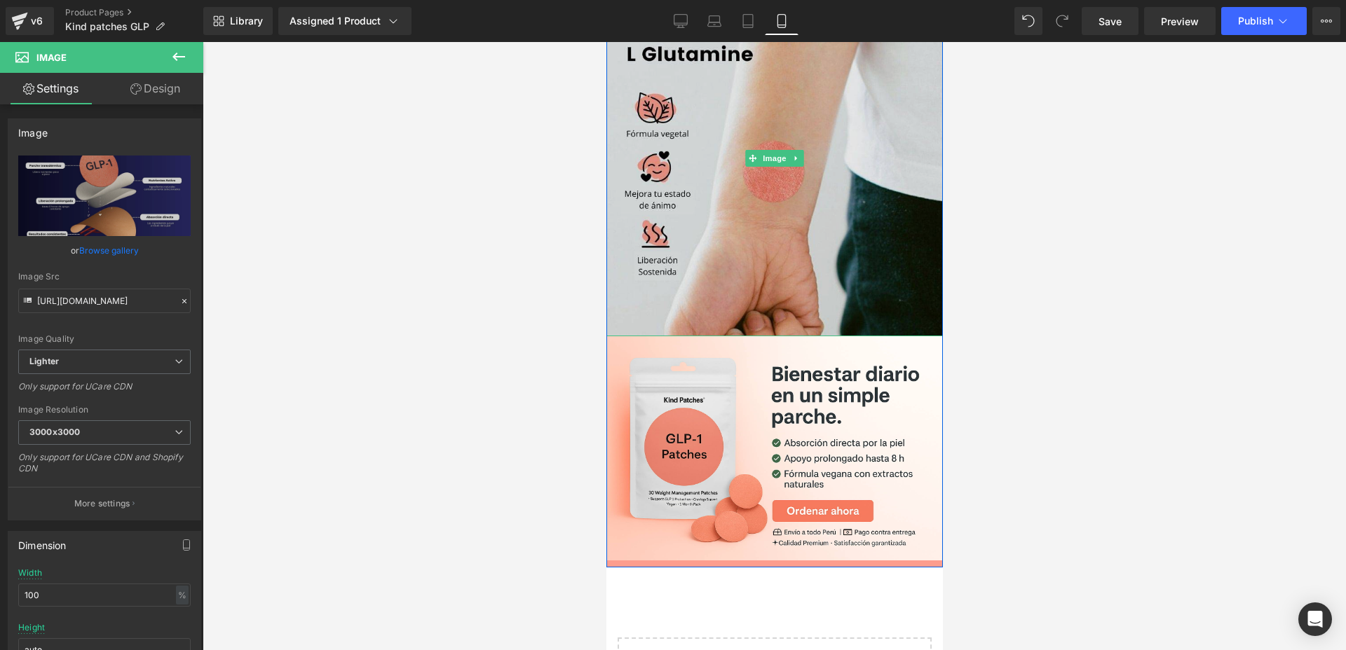
scroll to position [1875, 0]
